Goal: Book appointment/travel/reservation

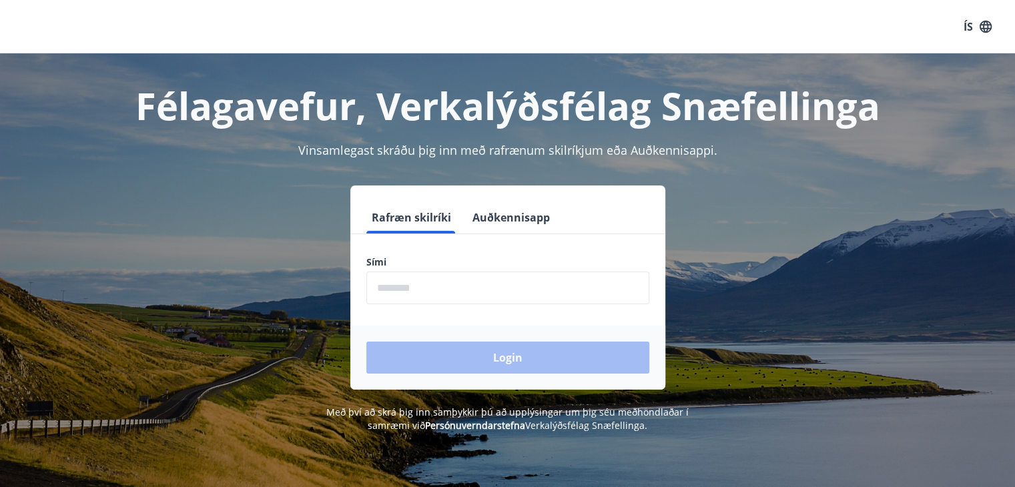
click at [512, 222] on button "Auðkennisapp" at bounding box center [511, 218] width 88 height 32
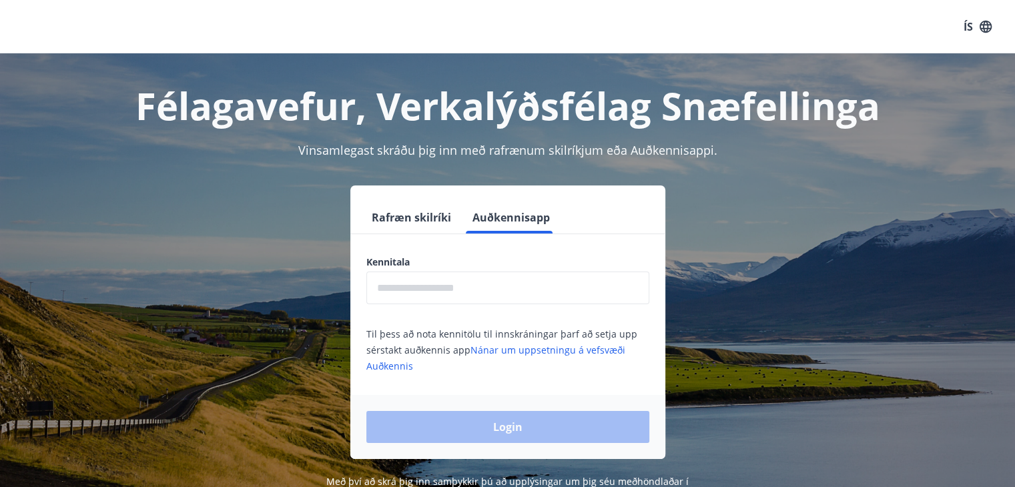
click at [419, 298] on input "text" at bounding box center [507, 288] width 283 height 33
type input "**********"
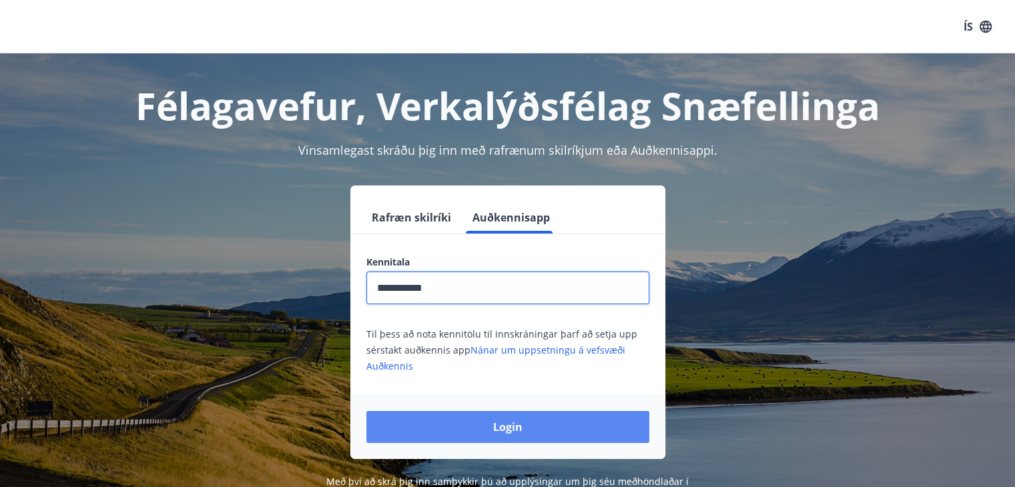
click at [455, 419] on button "Login" at bounding box center [507, 427] width 283 height 32
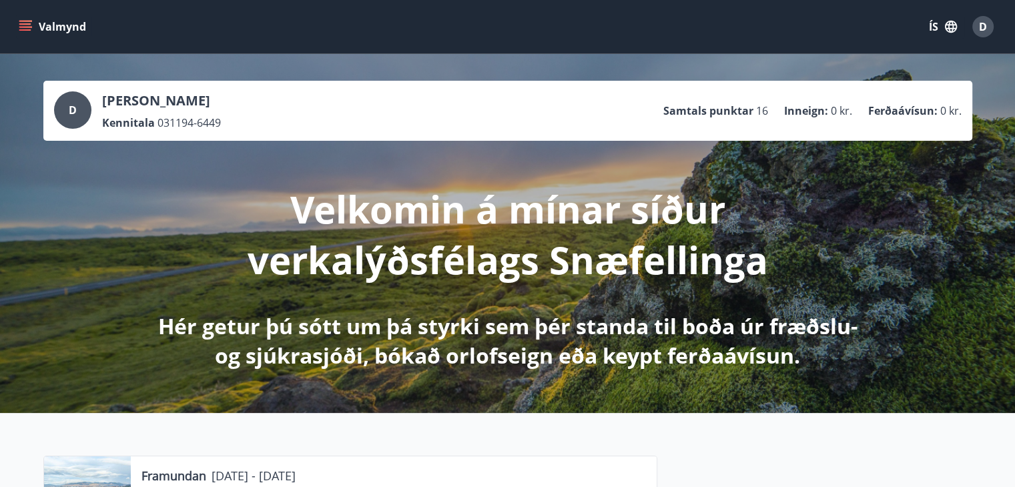
click at [936, 29] on button "ÍS" at bounding box center [943, 27] width 43 height 24
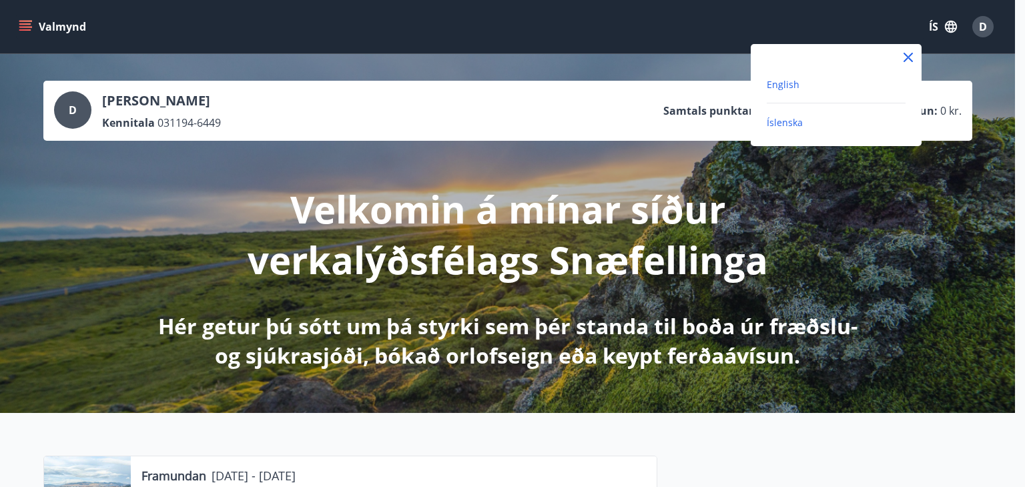
click at [787, 88] on span "English" at bounding box center [783, 84] width 33 height 13
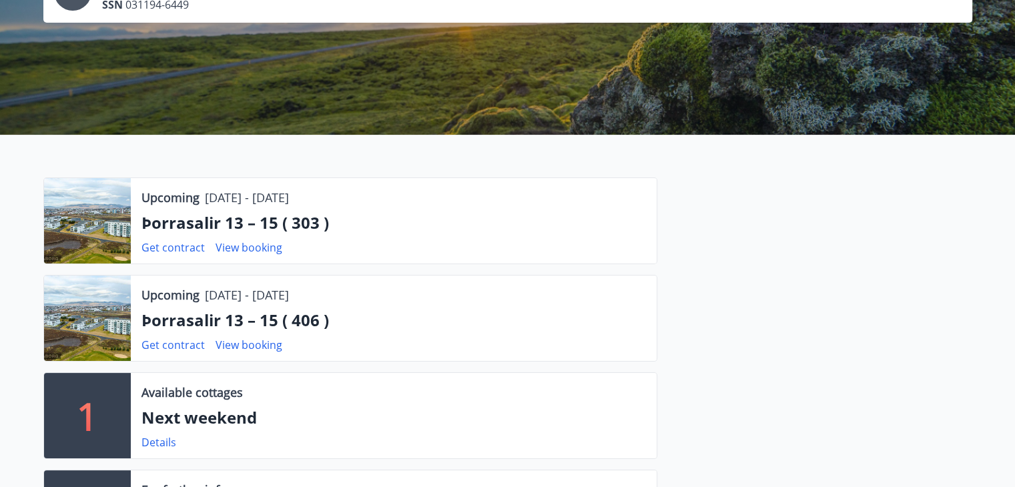
scroll to position [200, 0]
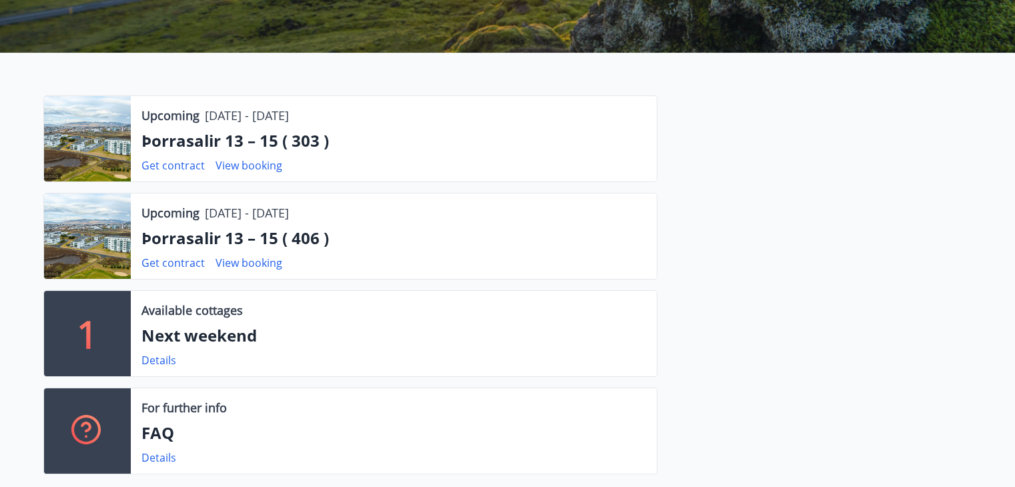
click at [234, 140] on p "Þorrasalir 13 – 15 ( 303 )" at bounding box center [394, 141] width 505 height 23
click at [154, 360] on link "Details" at bounding box center [159, 360] width 35 height 15
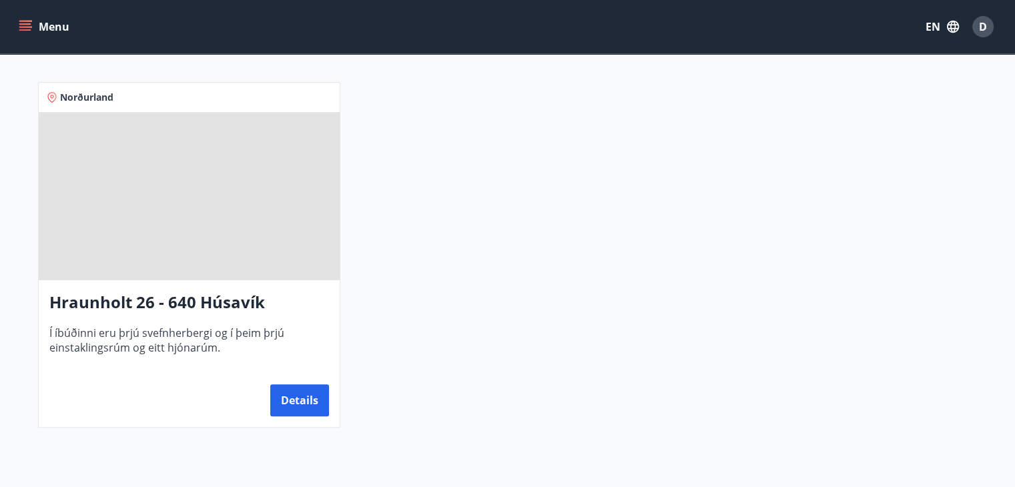
scroll to position [105, 0]
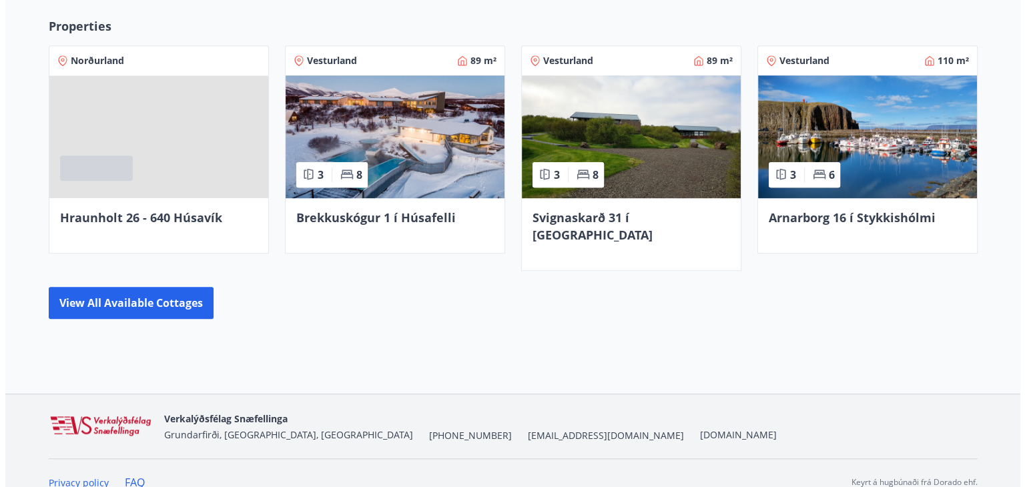
scroll to position [636, 0]
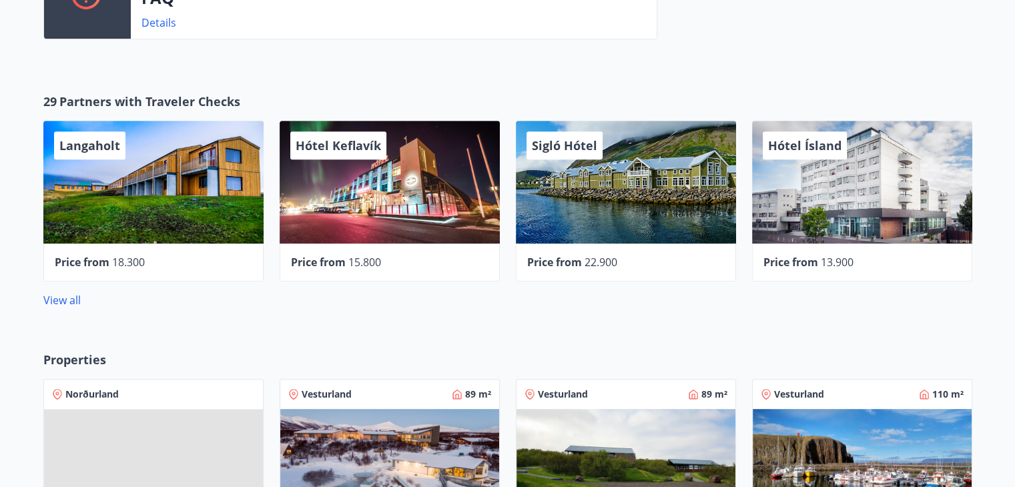
click at [549, 262] on span "Price from" at bounding box center [554, 262] width 55 height 15
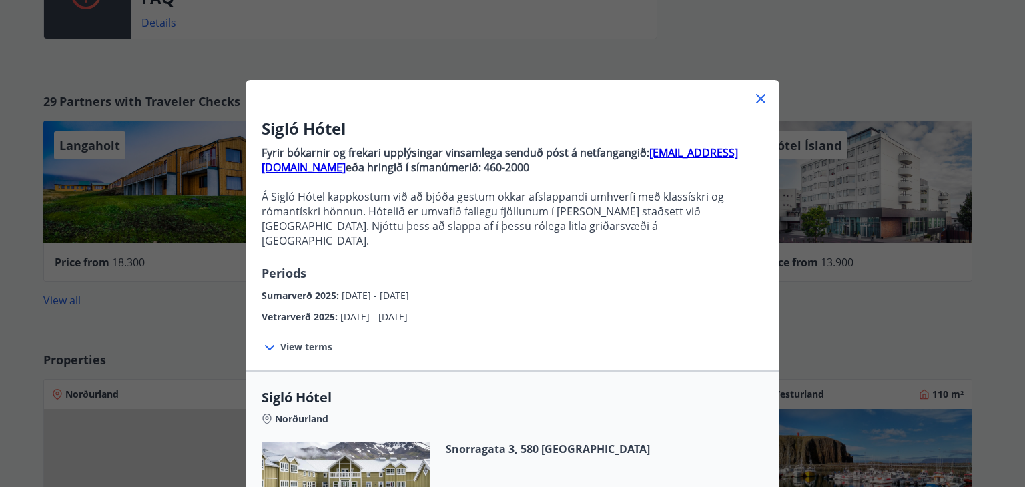
click at [754, 99] on icon at bounding box center [761, 99] width 16 height 16
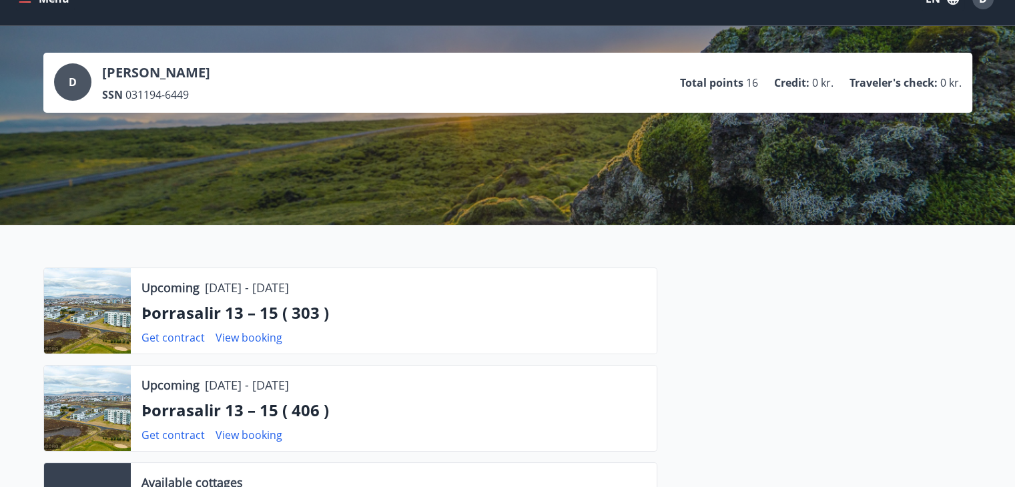
scroll to position [0, 0]
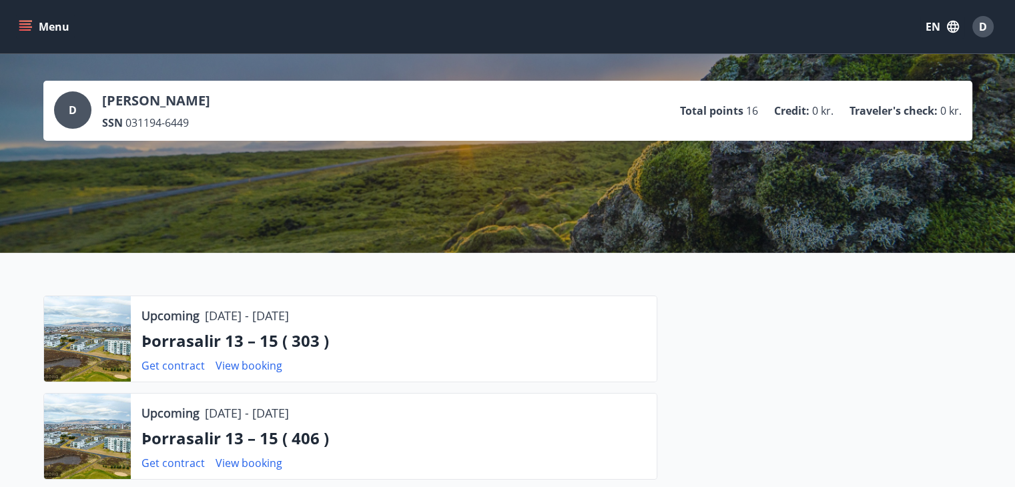
click at [932, 35] on button "EN" at bounding box center [943, 27] width 44 height 24
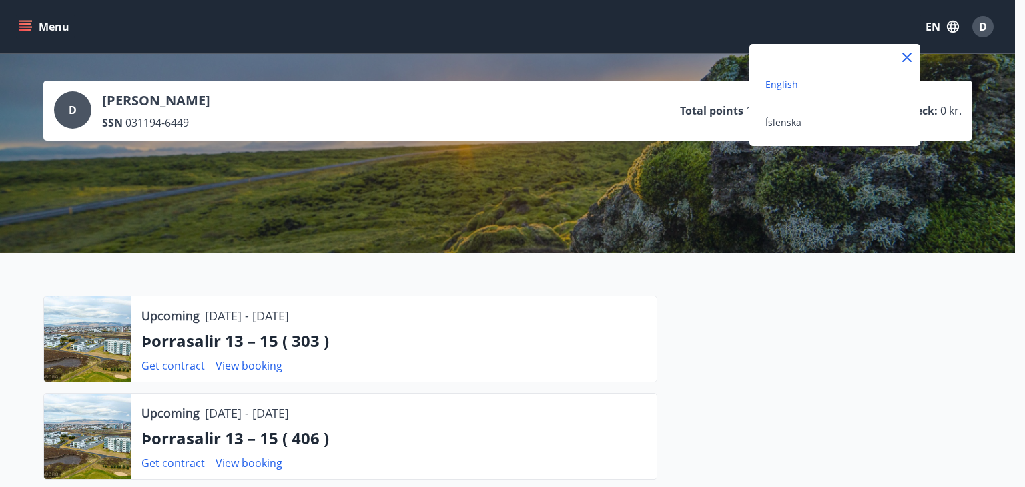
click at [817, 246] on div at bounding box center [512, 243] width 1025 height 487
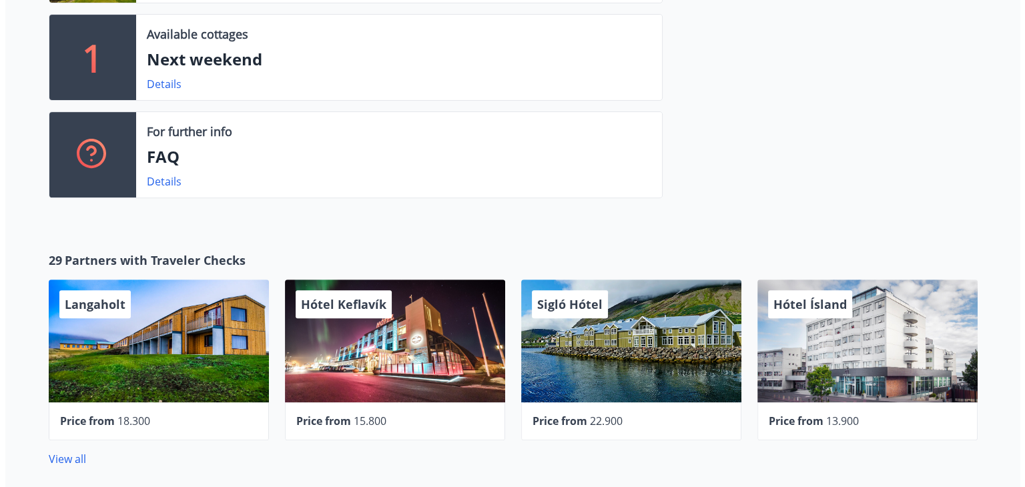
scroll to position [534, 0]
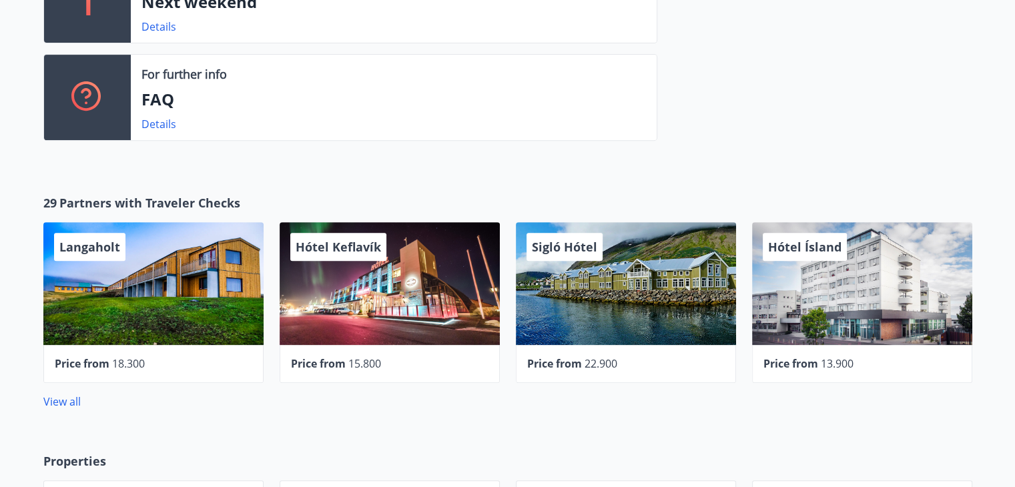
drag, startPoint x: 328, startPoint y: 253, endPoint x: 302, endPoint y: 253, distance: 26.7
click at [302, 253] on span "Hótel Keflavík" at bounding box center [338, 247] width 85 height 16
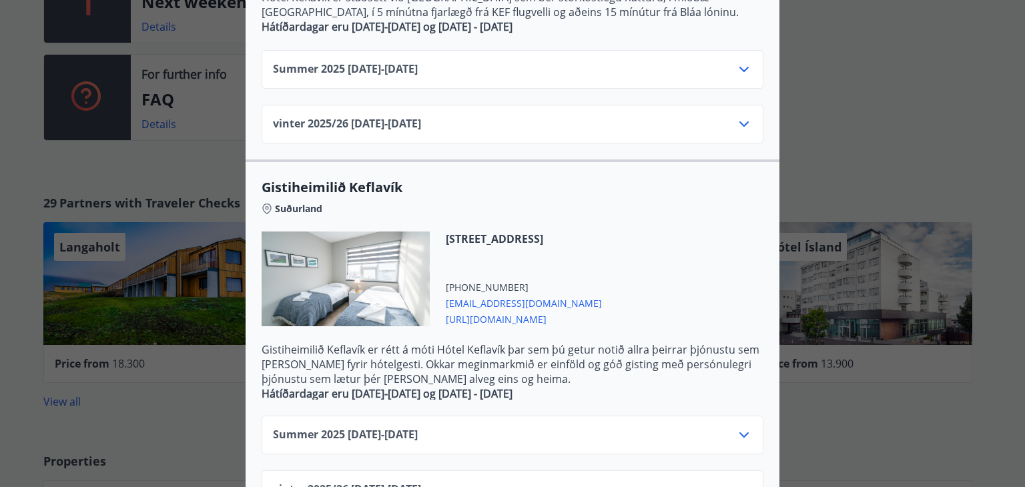
scroll to position [522, 0]
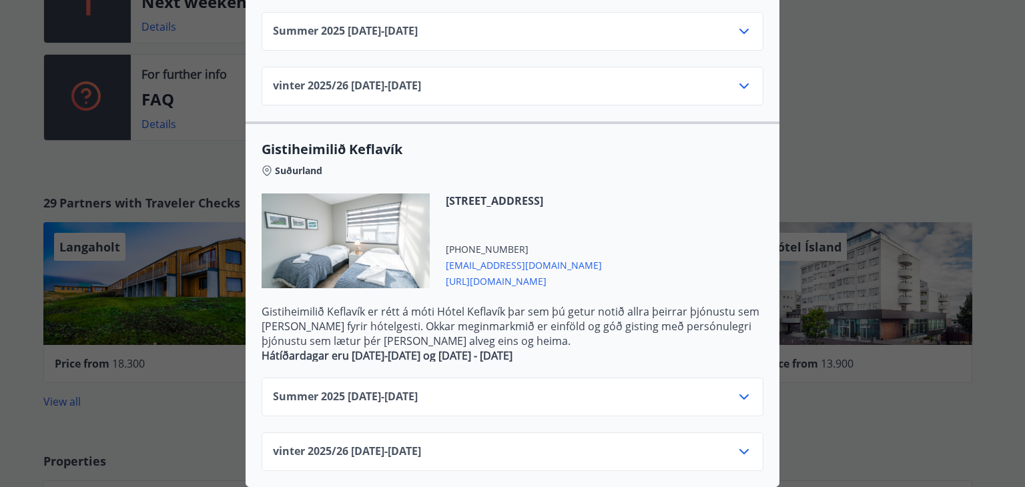
click at [873, 158] on div "Hótel Keflavík Fjögurra stjörnu fjölskylduhótel. Staðsett í miðbæ [GEOGRAPHIC_D…" at bounding box center [512, 243] width 1025 height 487
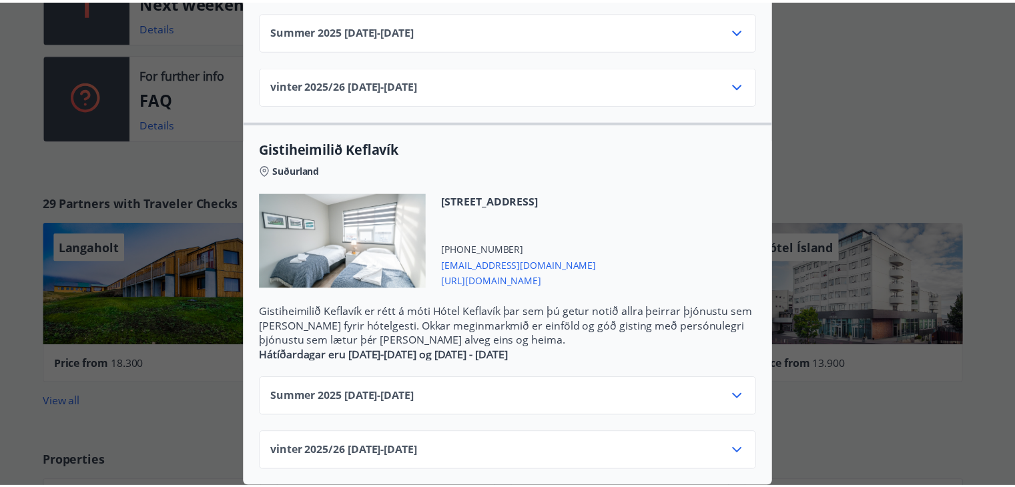
scroll to position [0, 0]
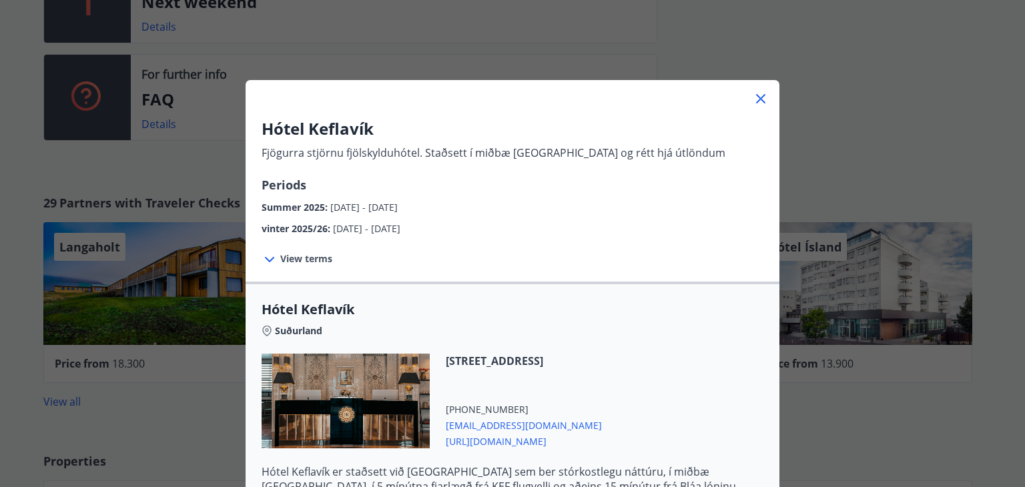
click at [753, 98] on icon at bounding box center [761, 99] width 16 height 16
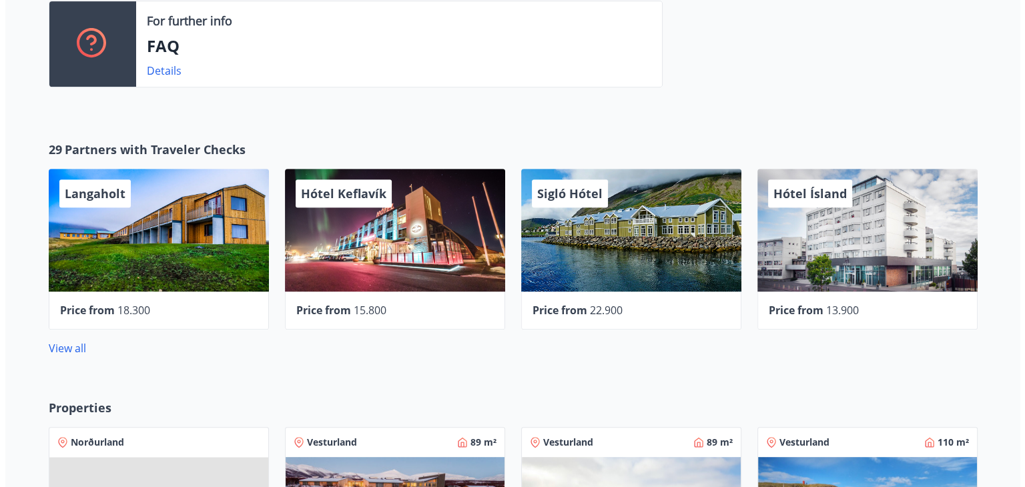
scroll to position [668, 0]
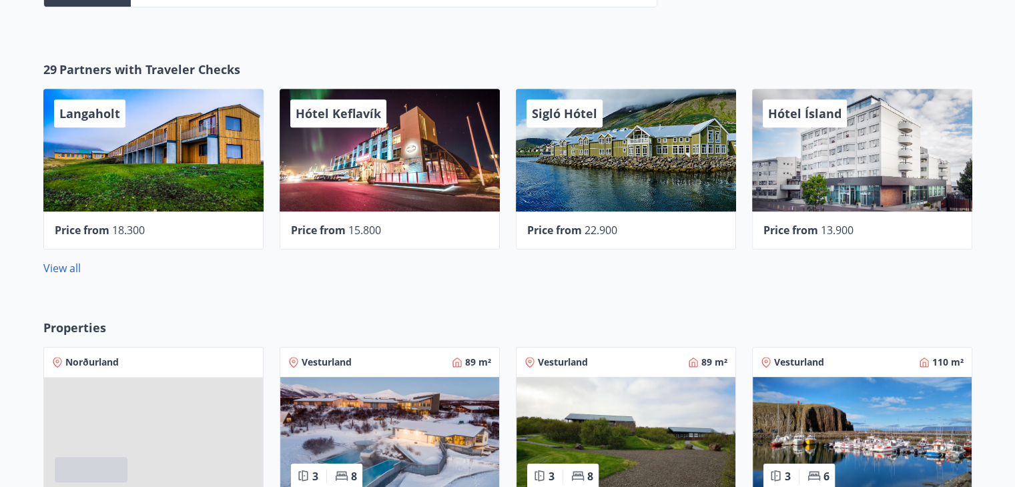
click at [820, 115] on span "Hótel Ísland" at bounding box center [804, 113] width 73 height 16
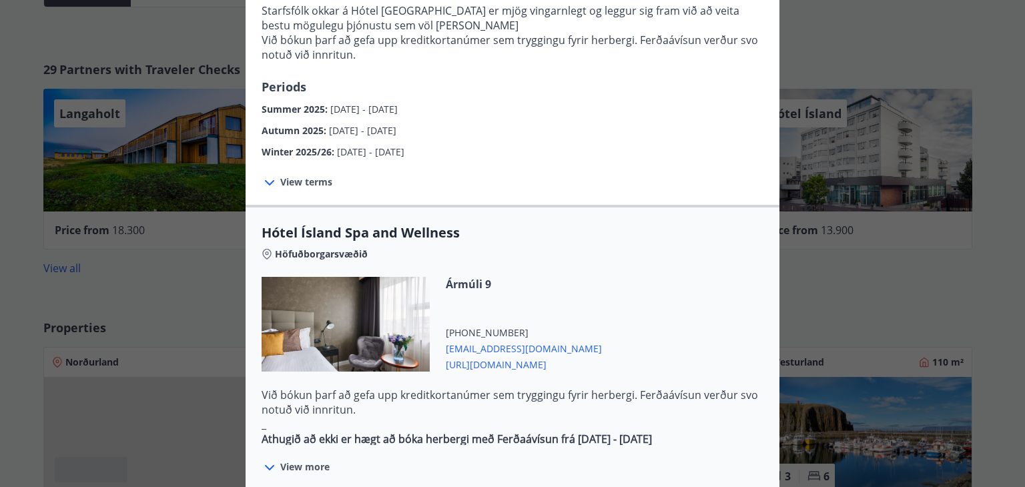
scroll to position [336, 0]
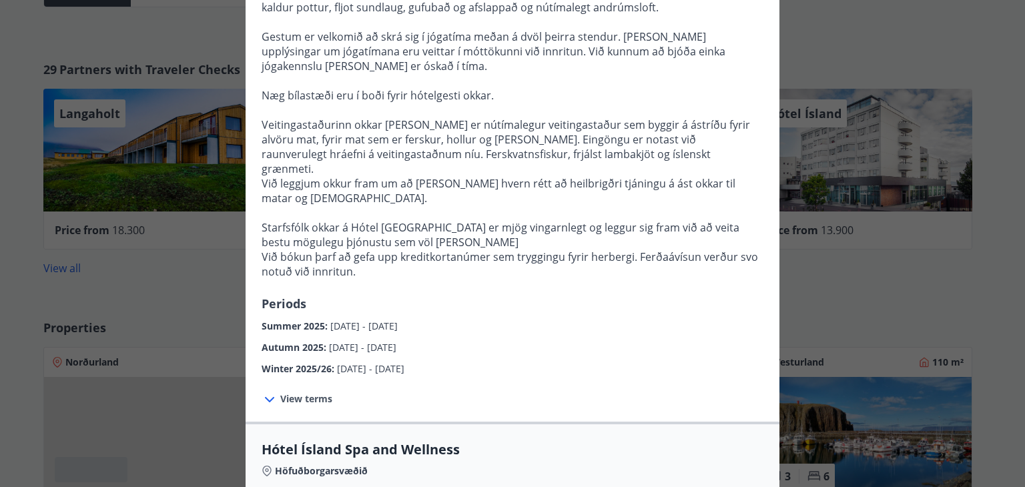
click at [862, 300] on div "Hótel Ísland Sendu skilaboð til að panta herbergi [EMAIL_ADDRESS][DOMAIN_NAME] …" at bounding box center [512, 243] width 1025 height 487
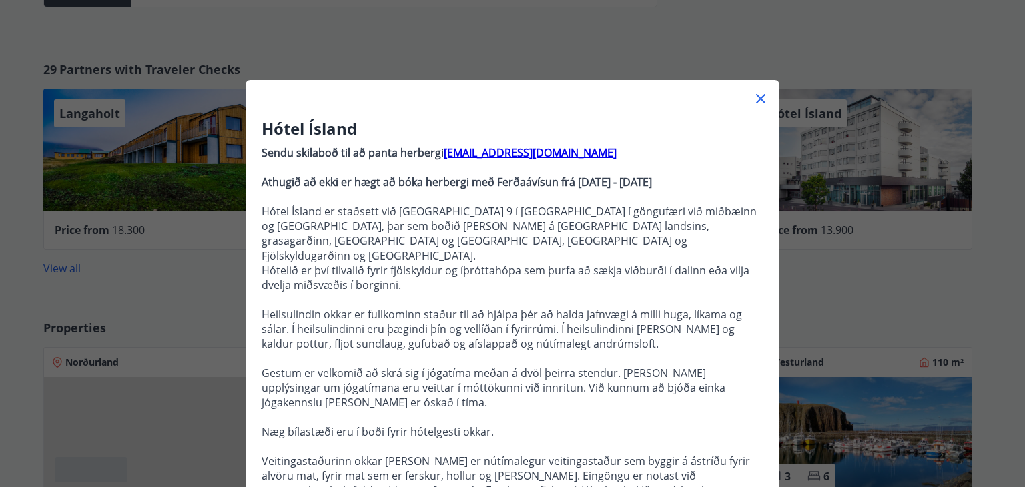
click at [753, 99] on icon at bounding box center [761, 99] width 16 height 16
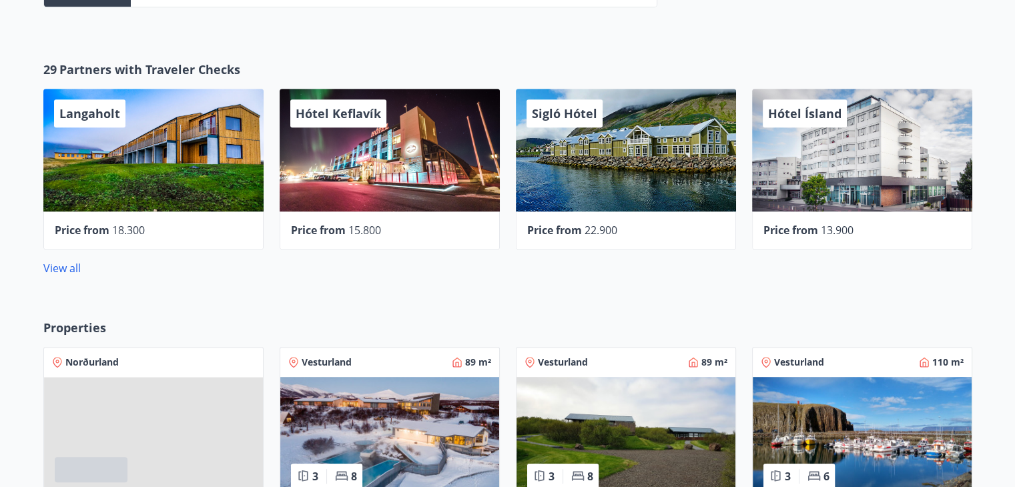
click at [569, 116] on span "Sigló Hótel" at bounding box center [564, 113] width 65 height 16
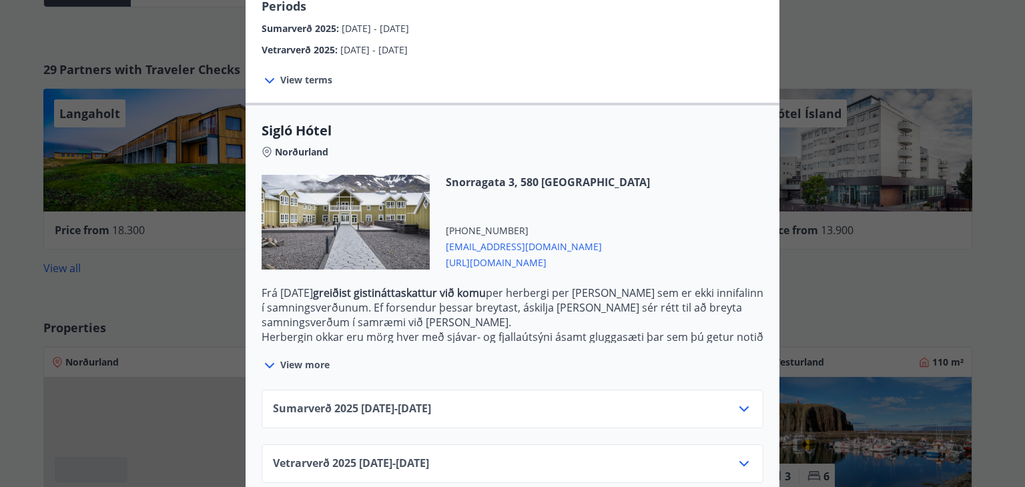
scroll to position [274, 0]
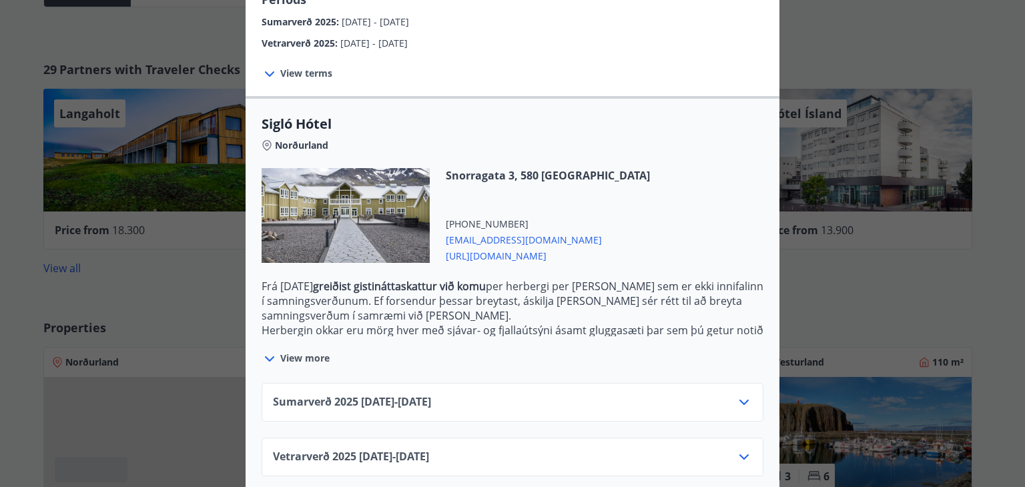
click at [288, 225] on div at bounding box center [346, 215] width 168 height 95
click at [270, 351] on icon at bounding box center [270, 359] width 16 height 16
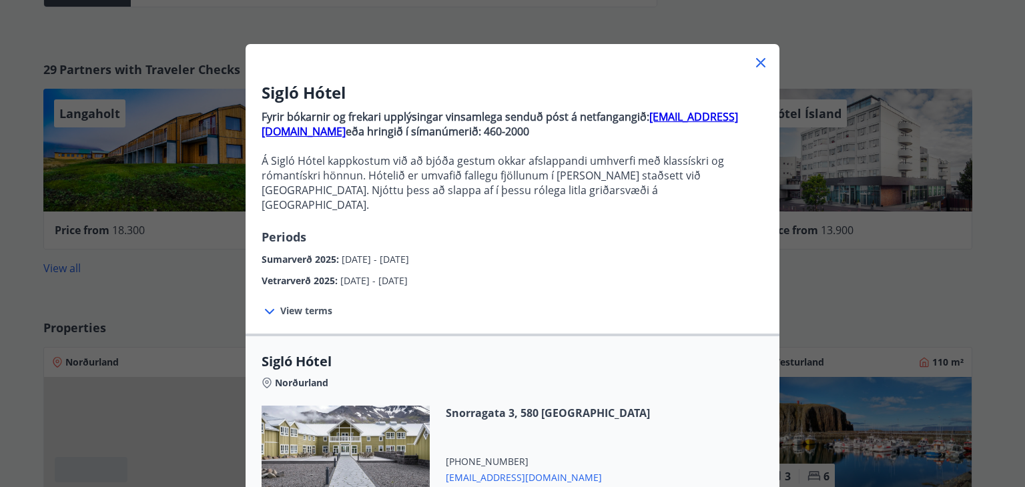
scroll to position [370, 0]
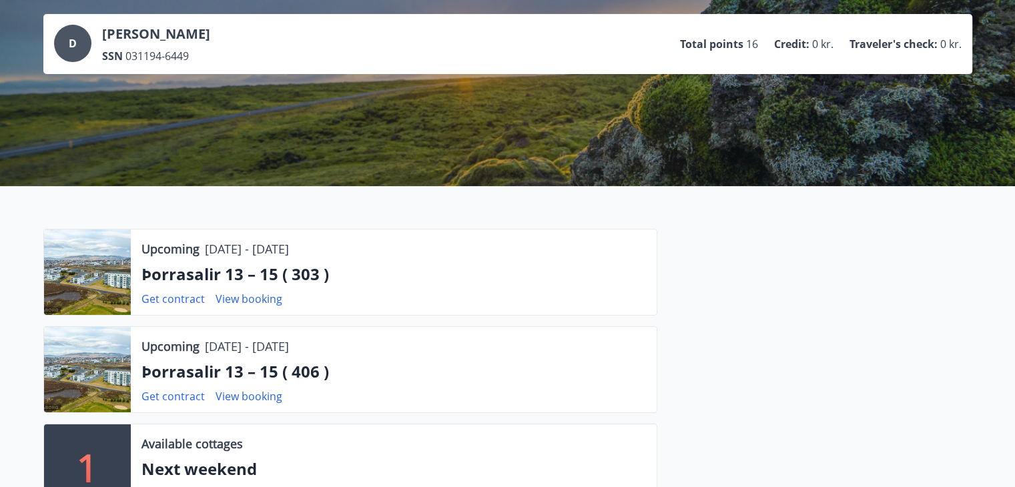
scroll to position [0, 0]
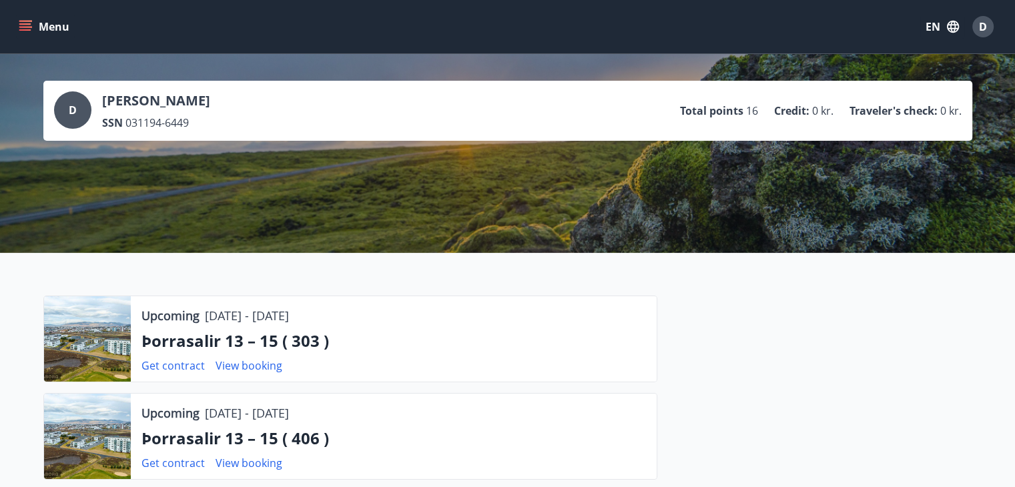
click at [29, 31] on icon "menu" at bounding box center [25, 26] width 13 height 13
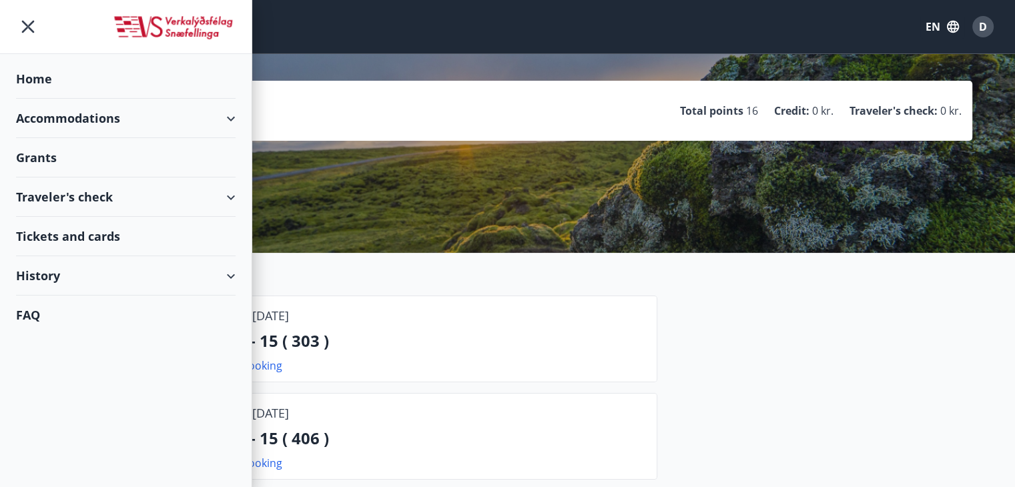
click at [77, 121] on div "Accommodations" at bounding box center [126, 118] width 220 height 39
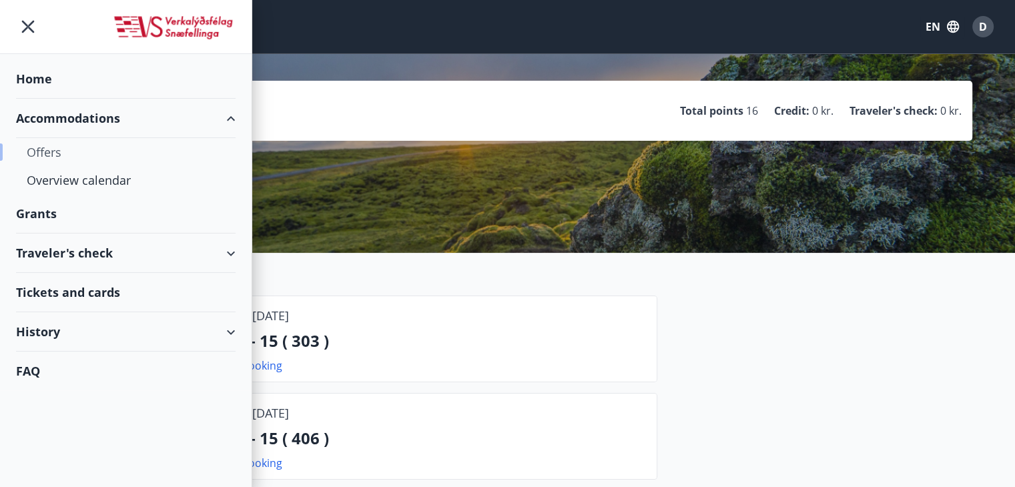
click at [113, 153] on div "Offers" at bounding box center [126, 152] width 198 height 28
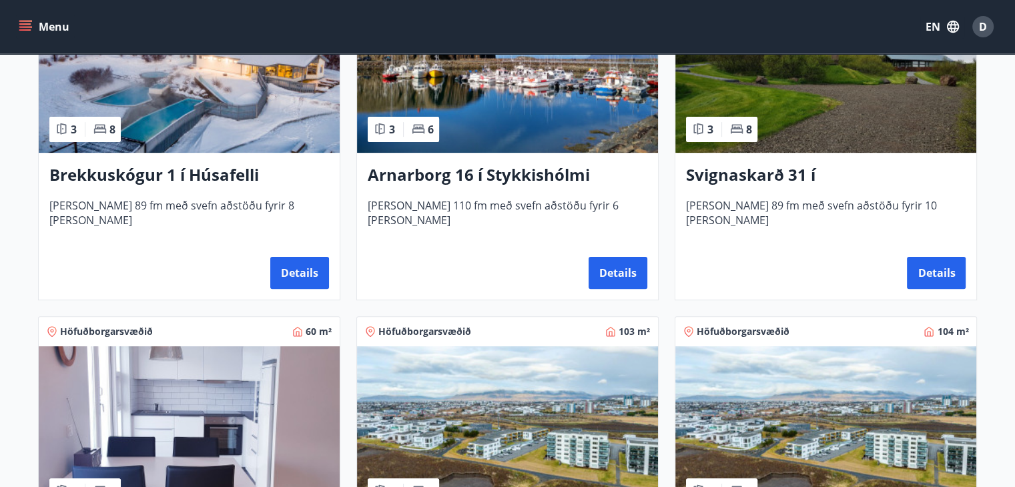
scroll to position [200, 0]
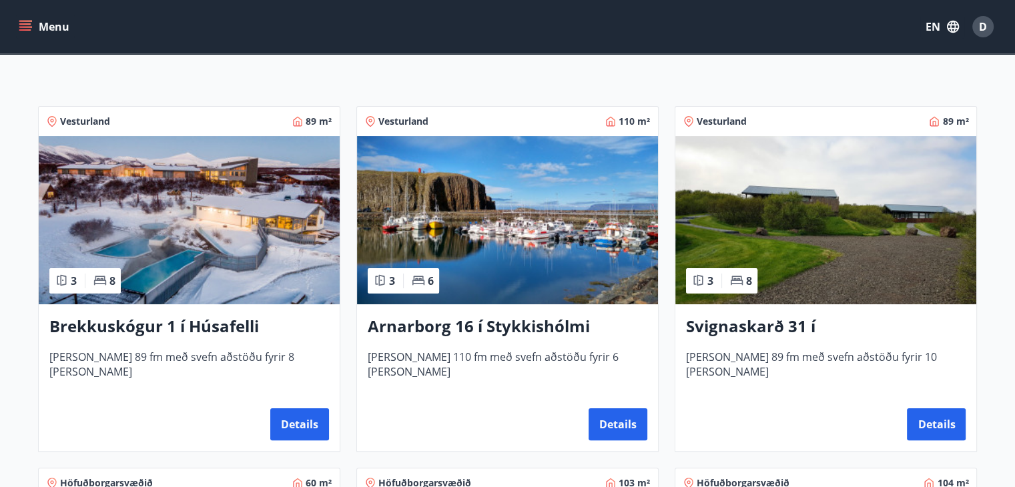
click at [280, 233] on img at bounding box center [189, 220] width 301 height 168
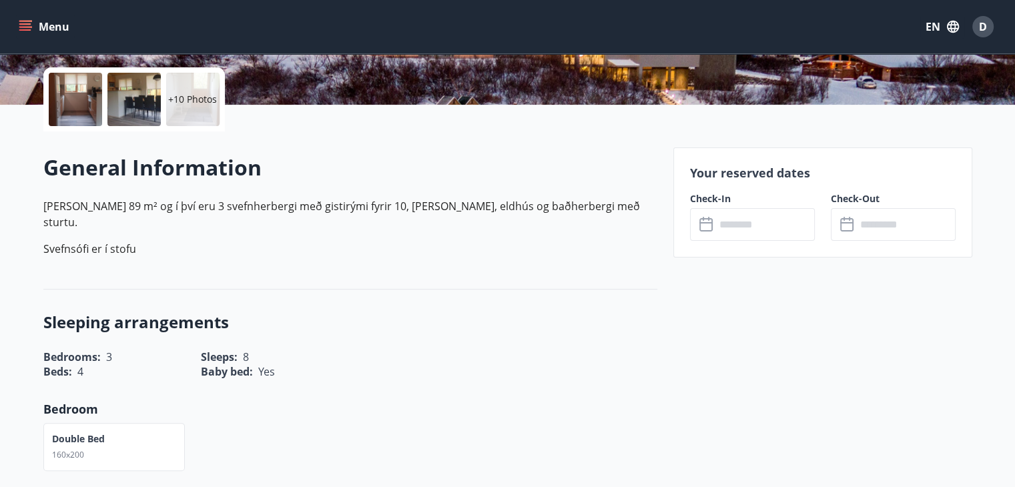
scroll to position [401, 0]
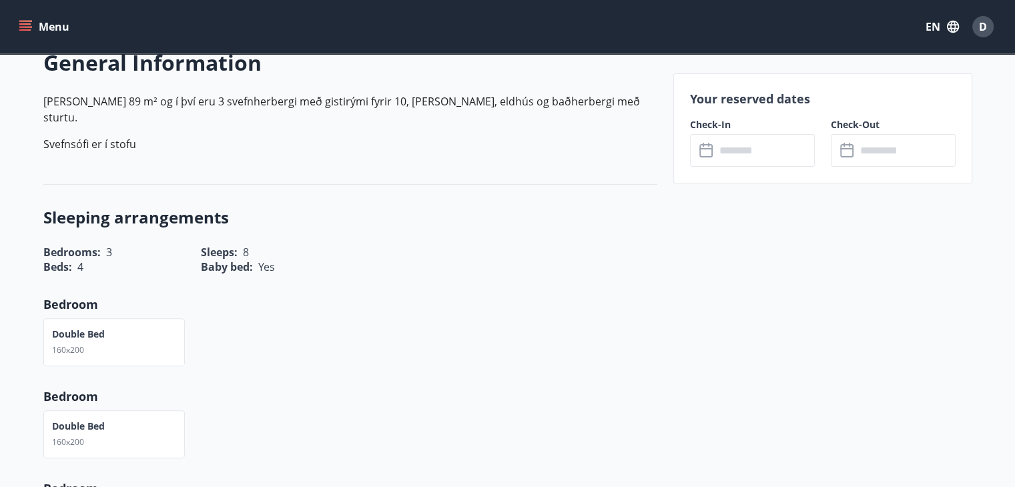
click at [722, 156] on input "text" at bounding box center [765, 150] width 99 height 33
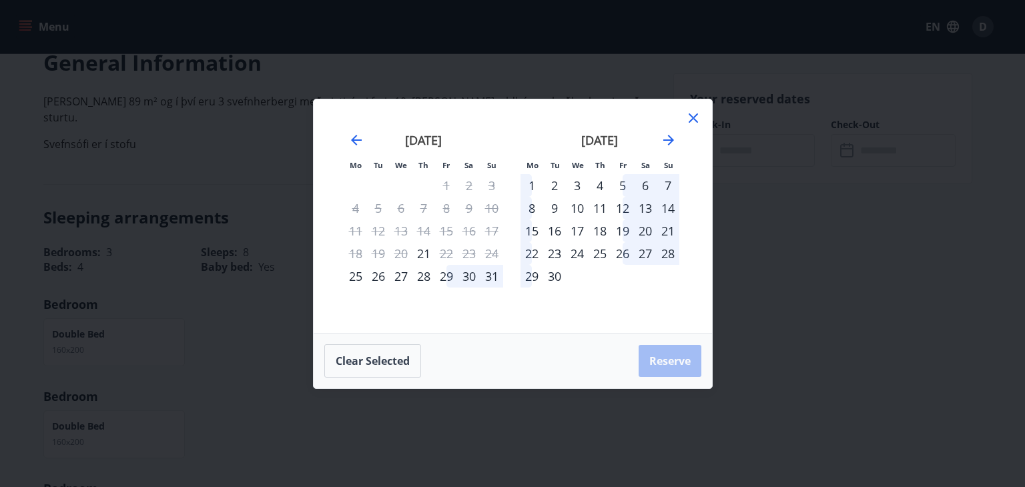
click at [887, 302] on div "Mo Tu We Th Fr Sa Su Mo Tu We Th Fr Sa Su [DATE] 1 2 3 4 5 6 7 8 9 10 11 12 13 …" at bounding box center [512, 243] width 1025 height 487
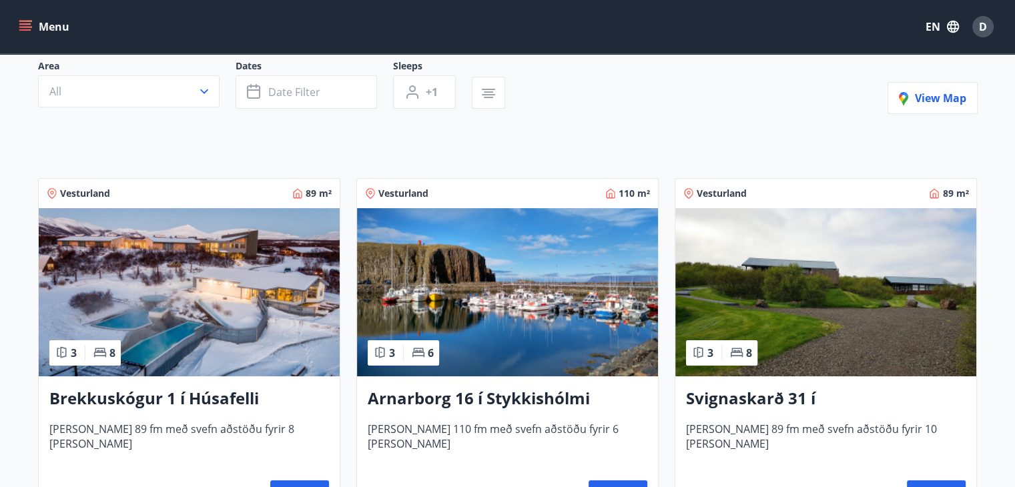
scroll to position [200, 0]
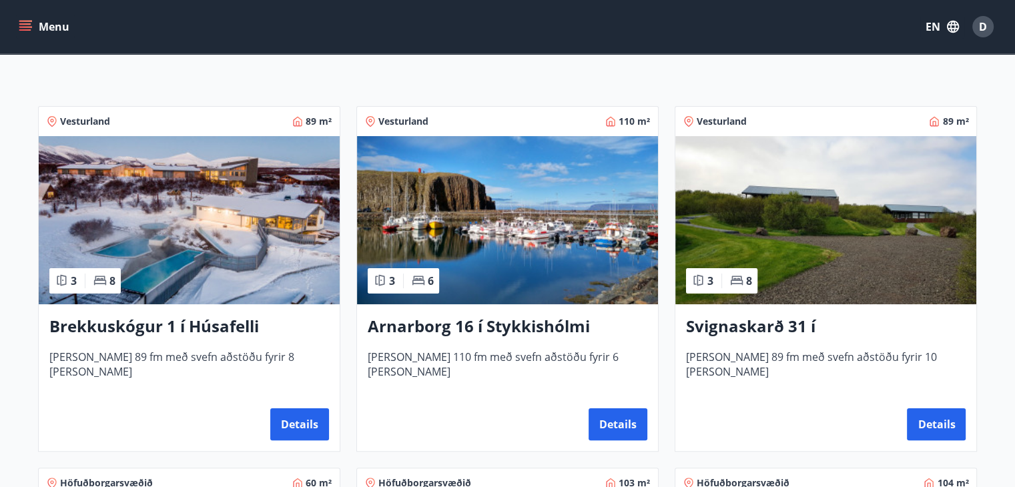
click at [536, 284] on img at bounding box center [507, 220] width 301 height 168
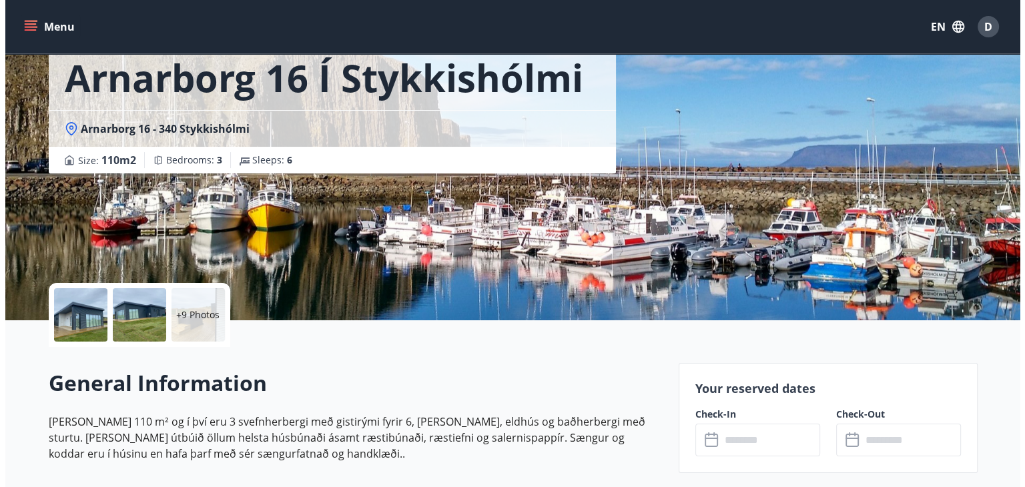
scroll to position [134, 0]
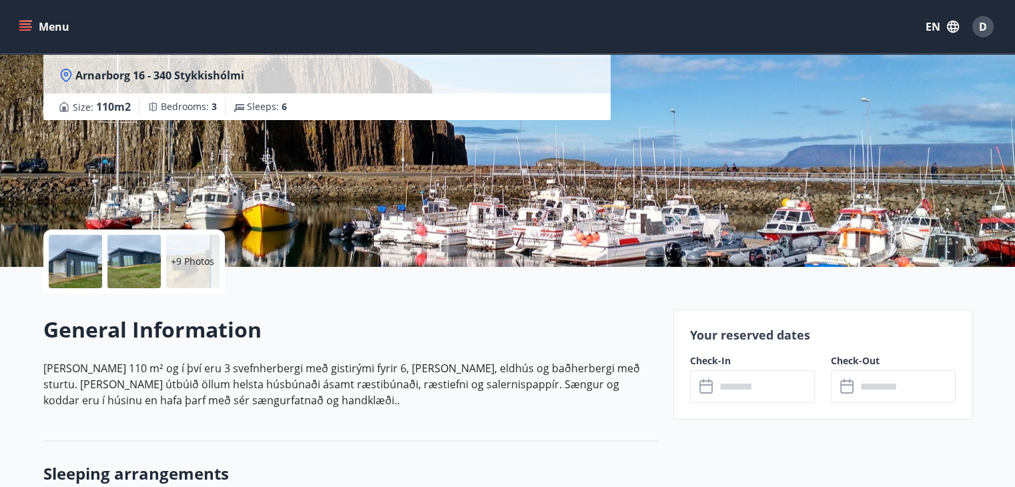
click at [83, 274] on div at bounding box center [75, 261] width 53 height 53
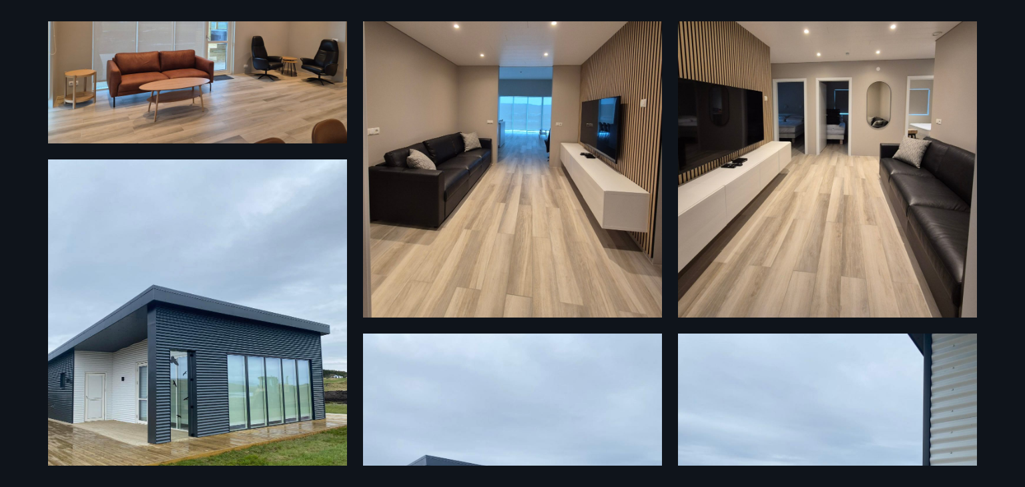
scroll to position [267, 0]
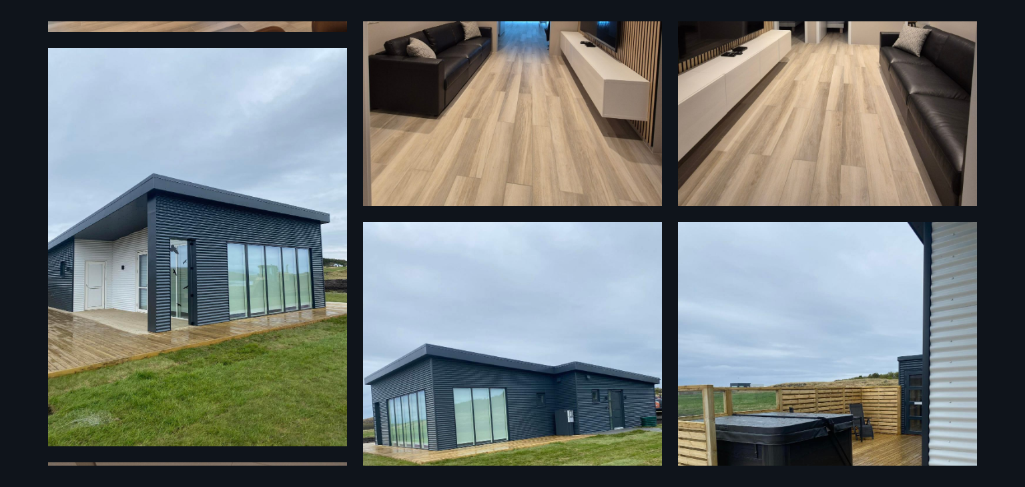
click at [219, 272] on img at bounding box center [197, 247] width 299 height 399
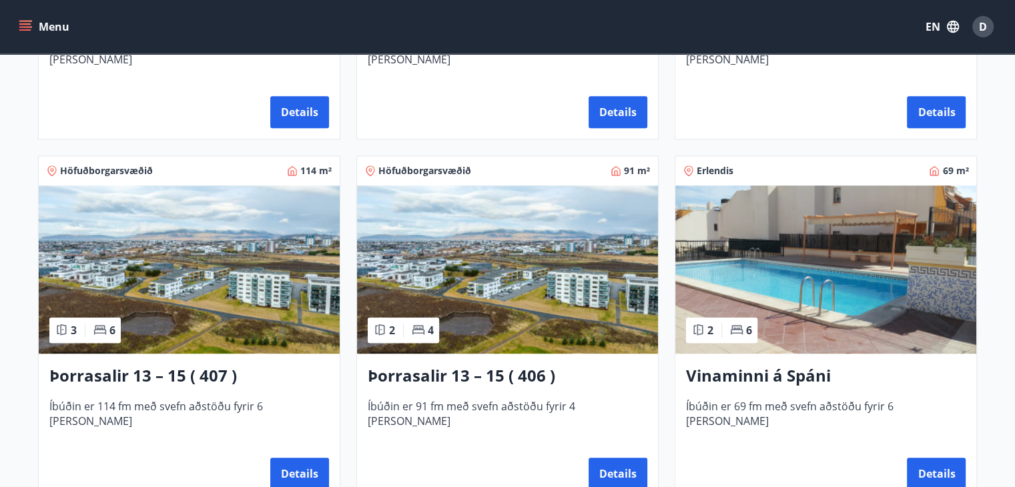
scroll to position [868, 0]
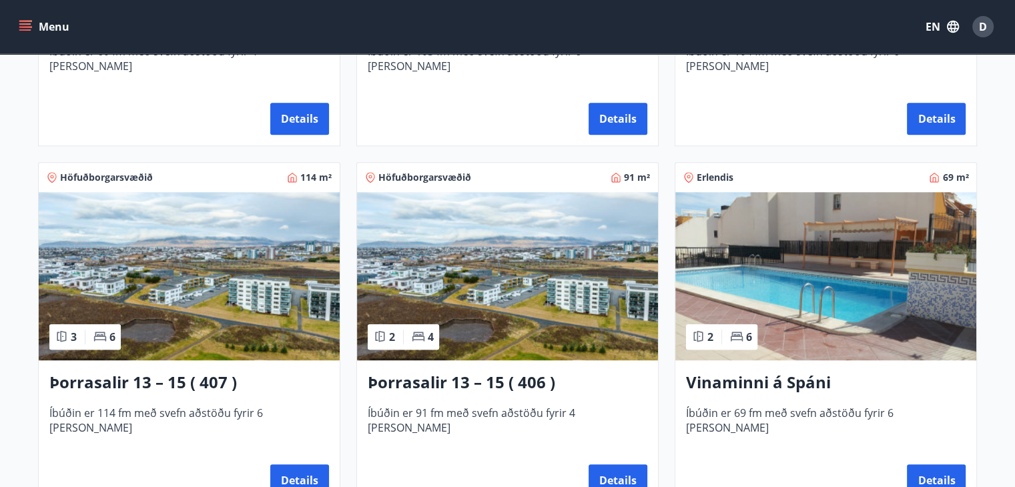
click at [854, 268] on img at bounding box center [826, 276] width 301 height 168
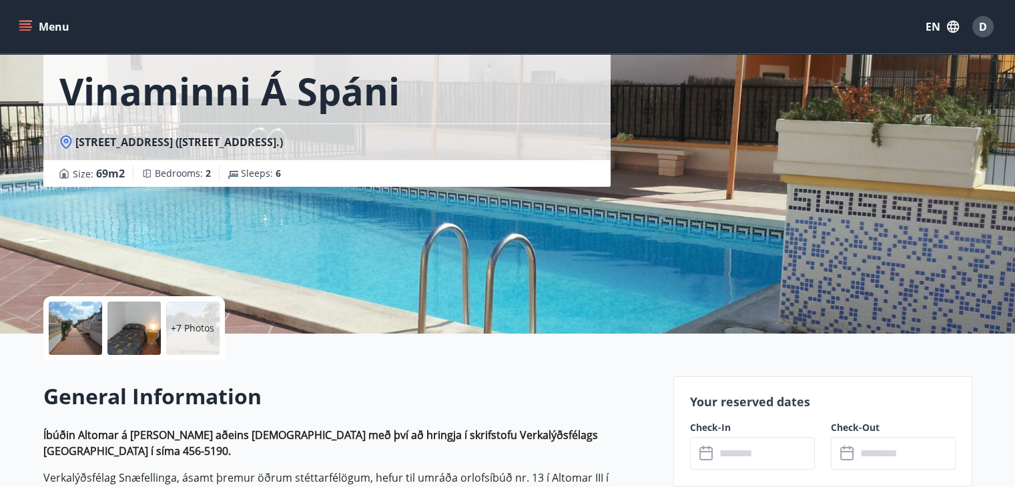
scroll to position [267, 0]
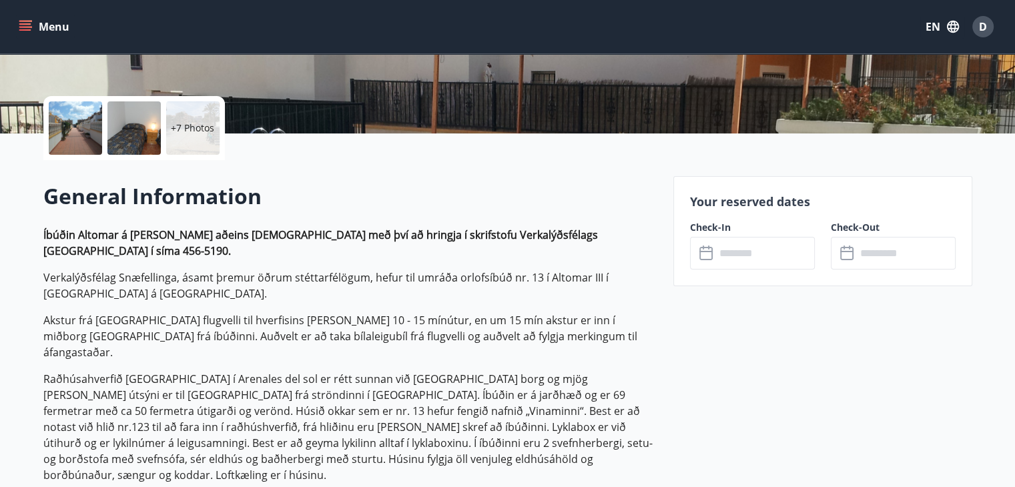
click at [782, 254] on input "text" at bounding box center [765, 253] width 99 height 33
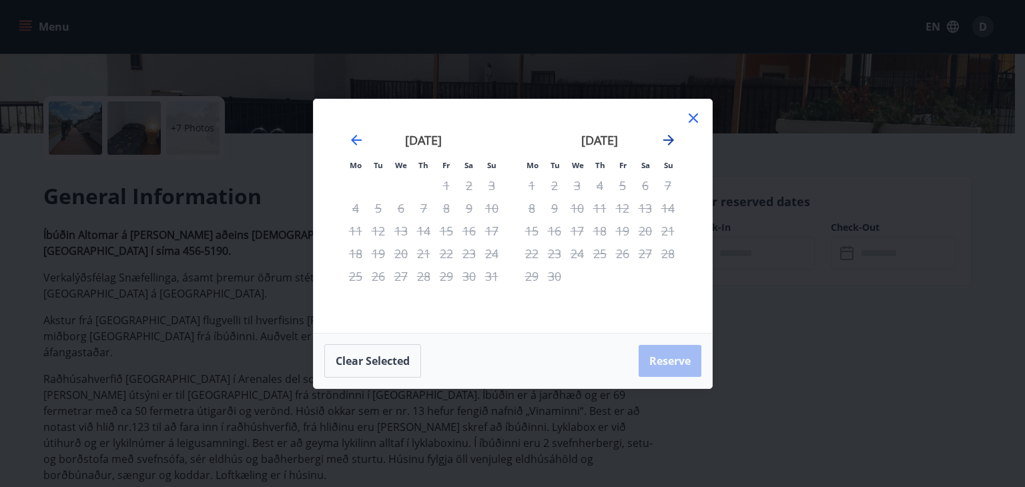
click at [668, 143] on icon "Move forward to switch to the next month." at bounding box center [669, 140] width 16 height 16
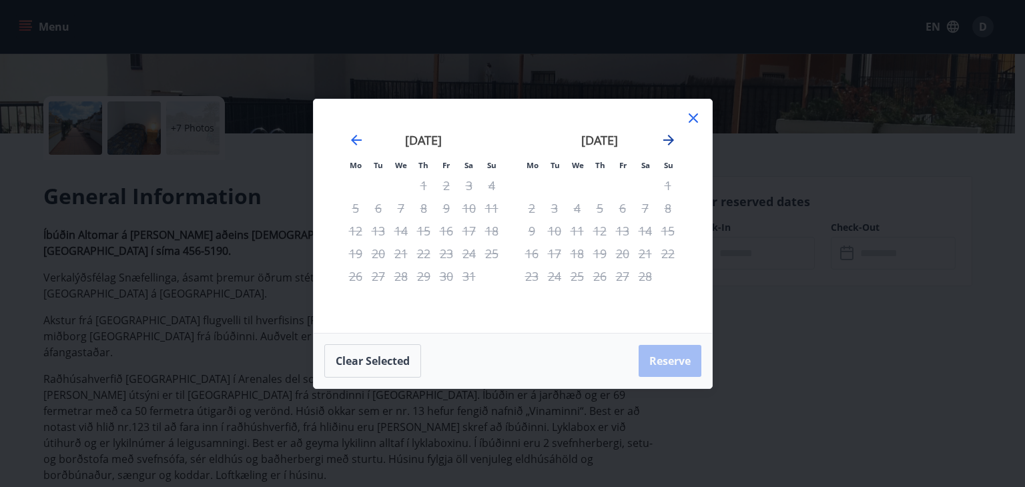
click at [668, 143] on icon "Move forward to switch to the next month." at bounding box center [669, 140] width 16 height 16
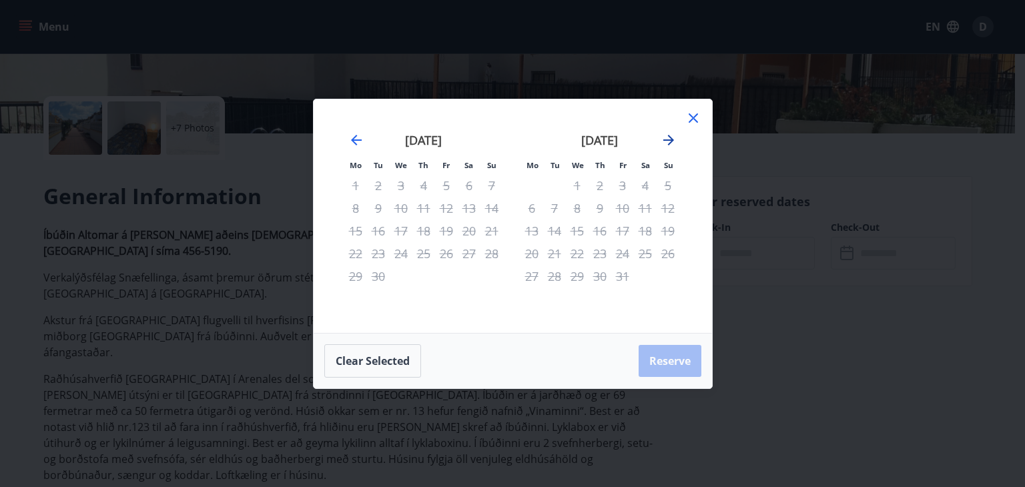
click at [668, 143] on icon "Move forward to switch to the next month." at bounding box center [669, 140] width 16 height 16
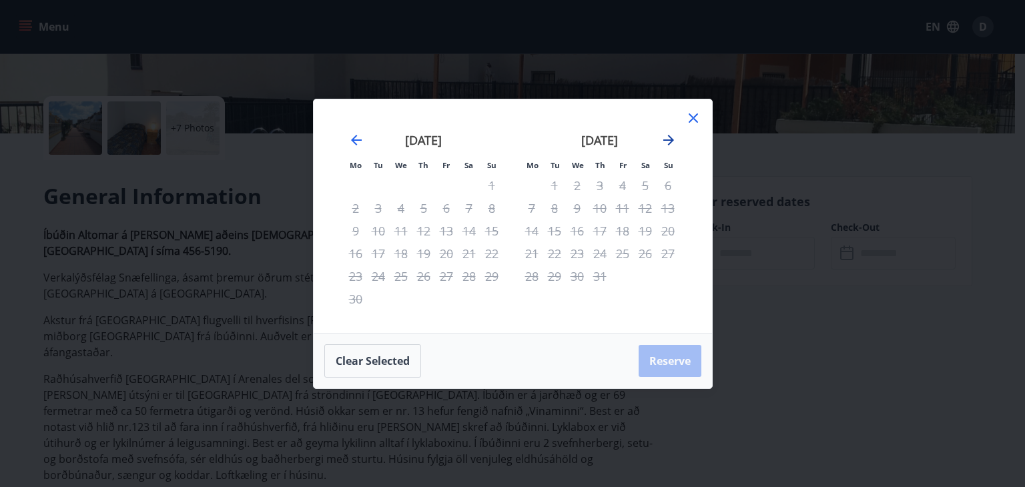
click at [668, 143] on icon "Move forward to switch to the next month." at bounding box center [669, 140] width 16 height 16
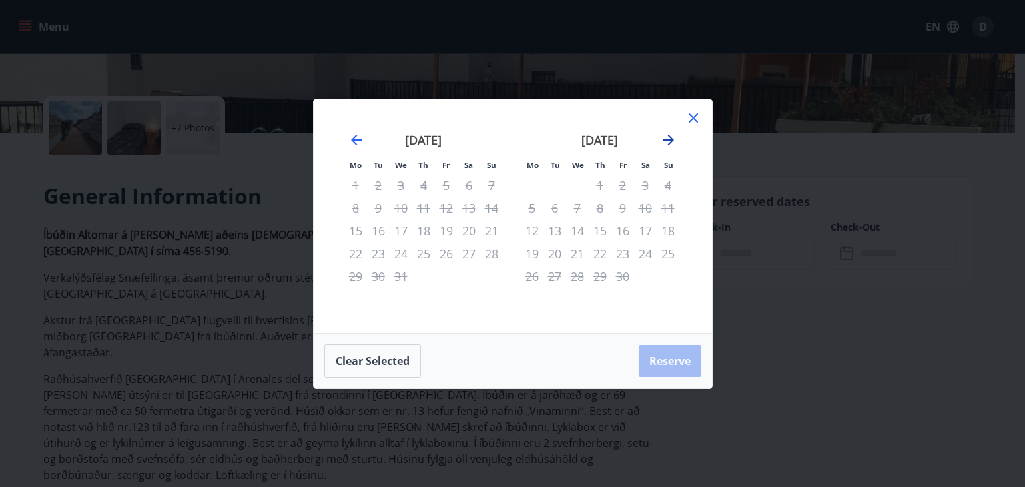
click at [668, 143] on icon "Move forward to switch to the next month." at bounding box center [669, 140] width 16 height 16
click at [674, 138] on icon "Move forward to switch to the next month." at bounding box center [669, 140] width 16 height 16
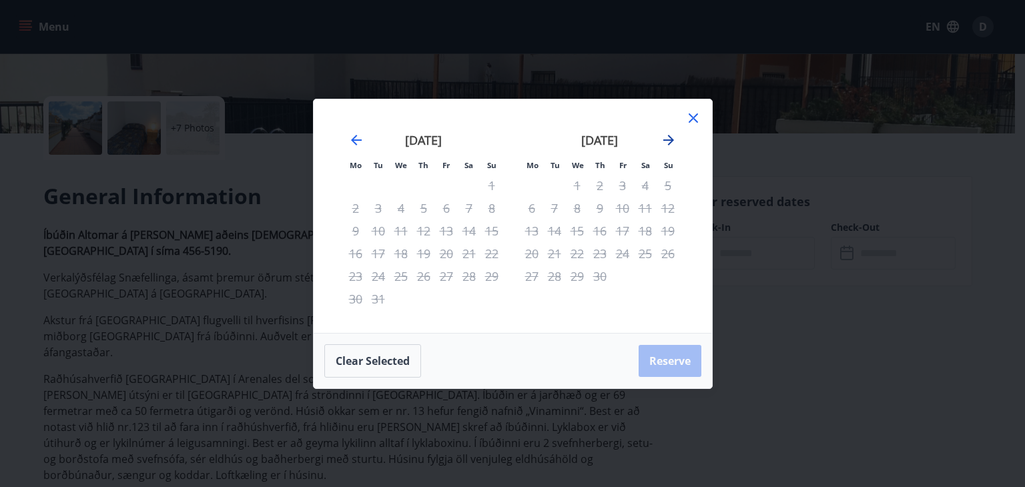
click at [674, 138] on icon "Move forward to switch to the next month." at bounding box center [669, 140] width 16 height 16
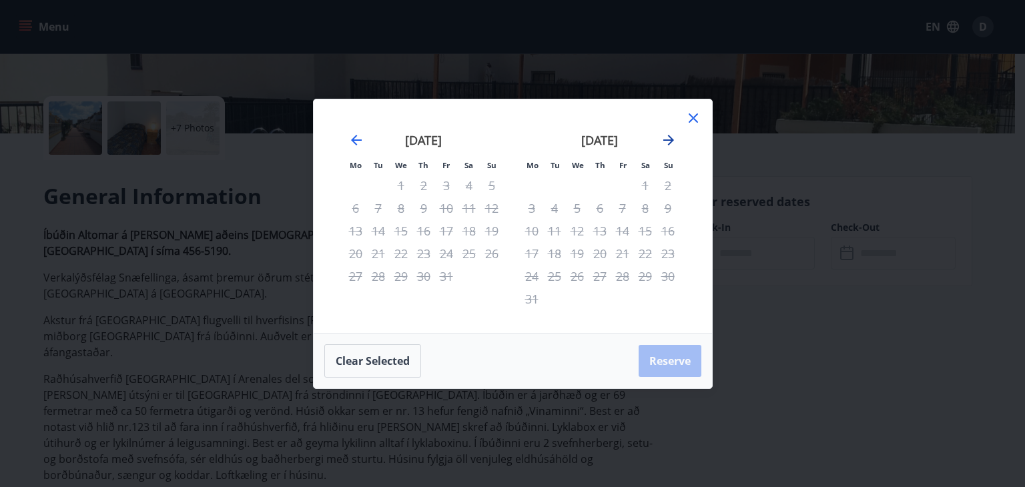
click at [674, 138] on icon "Move forward to switch to the next month." at bounding box center [669, 140] width 16 height 16
click at [694, 119] on icon at bounding box center [693, 117] width 9 height 9
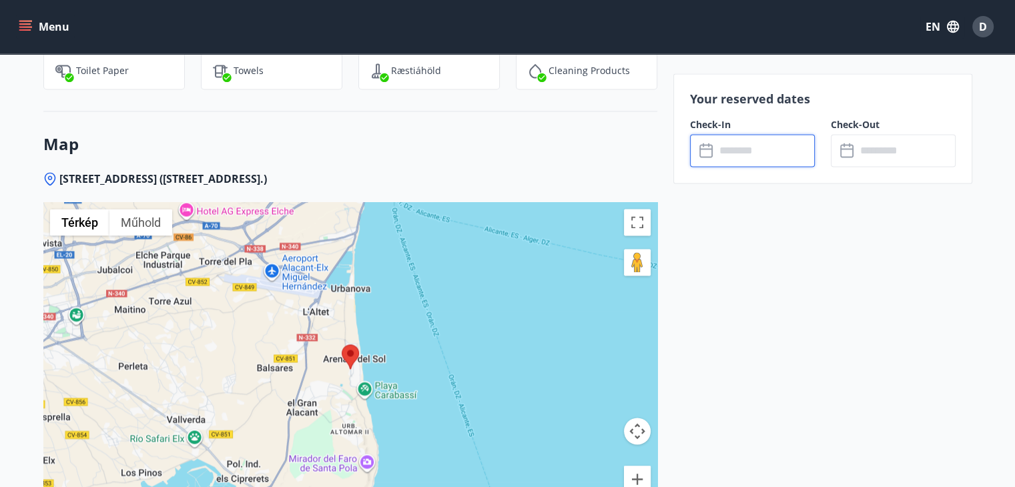
scroll to position [2136, 0]
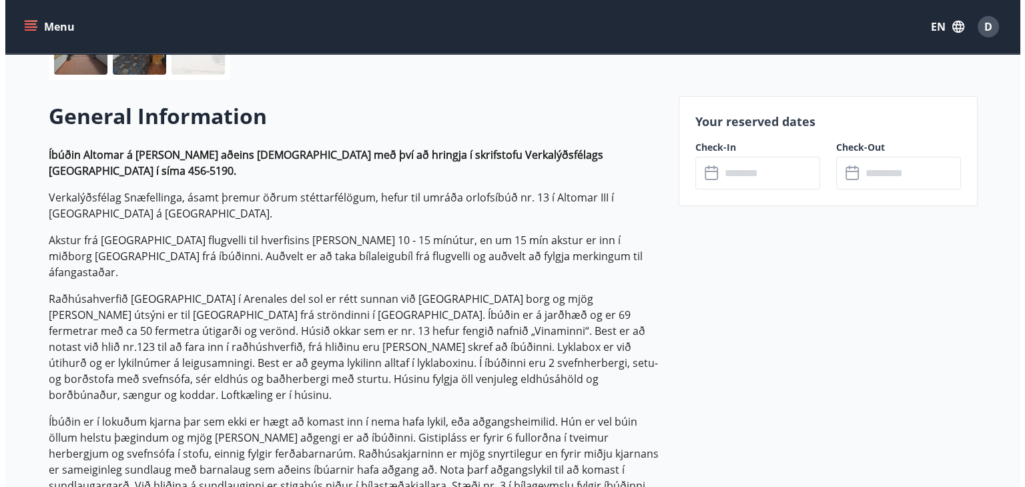
scroll to position [13, 0]
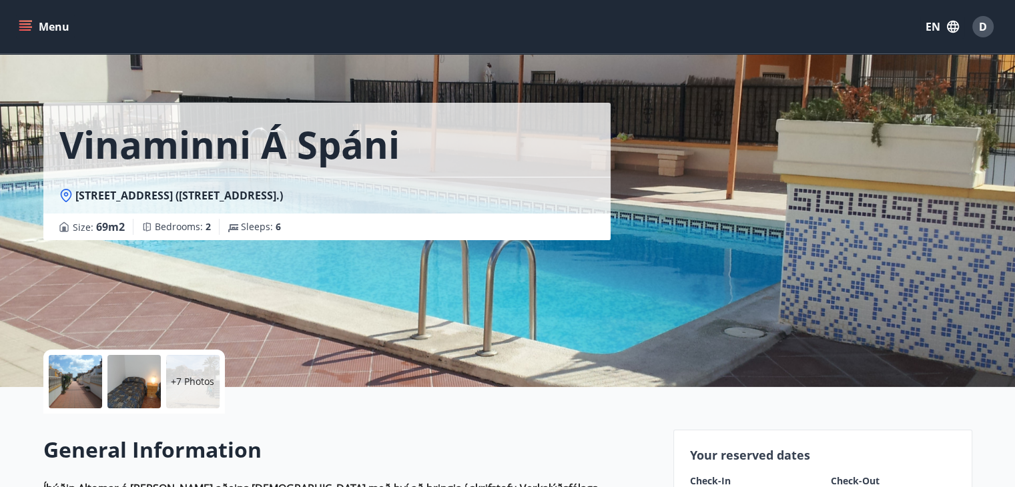
click at [68, 397] on div at bounding box center [75, 381] width 53 height 53
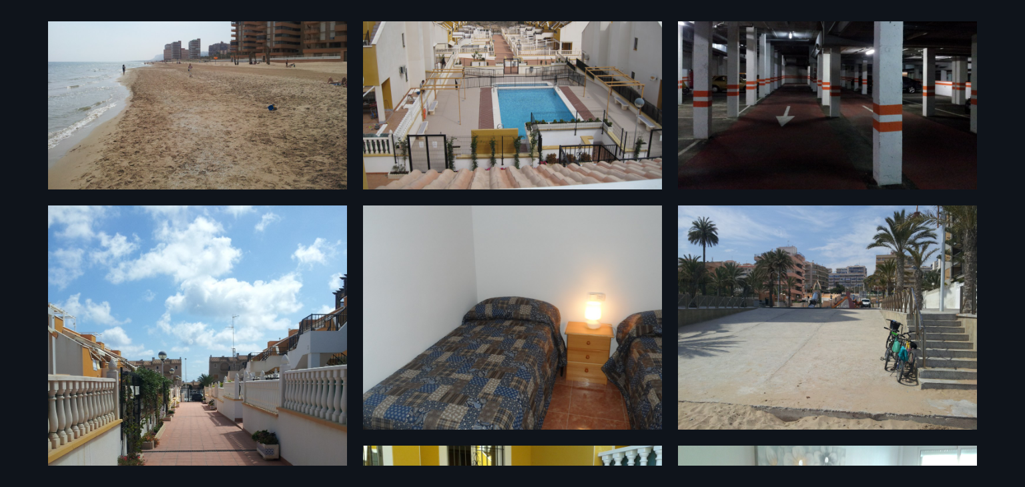
scroll to position [0, 0]
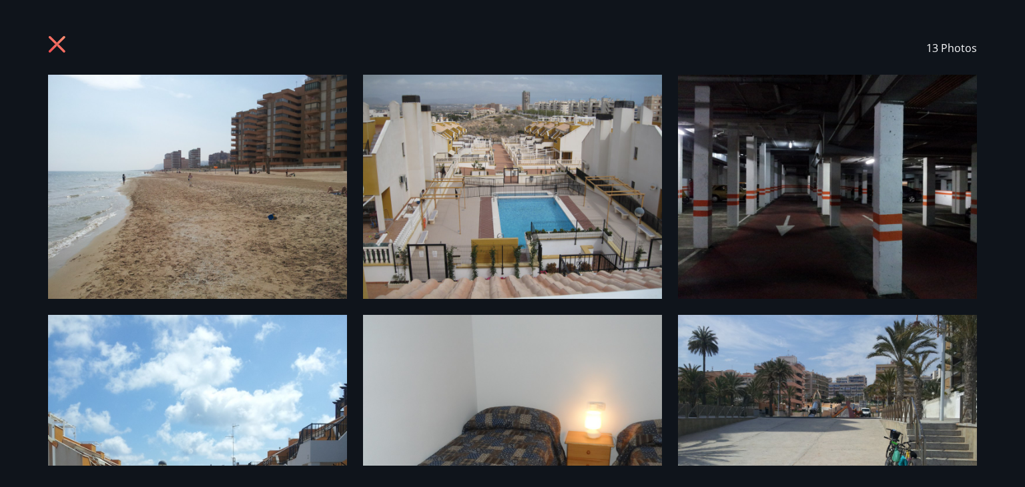
click at [489, 194] on img at bounding box center [512, 187] width 299 height 224
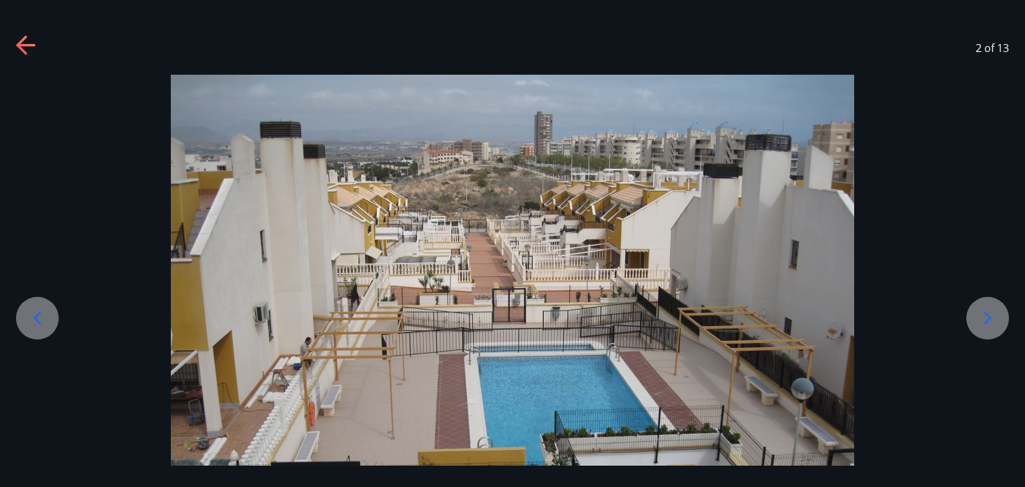
click at [997, 311] on icon at bounding box center [987, 318] width 21 height 21
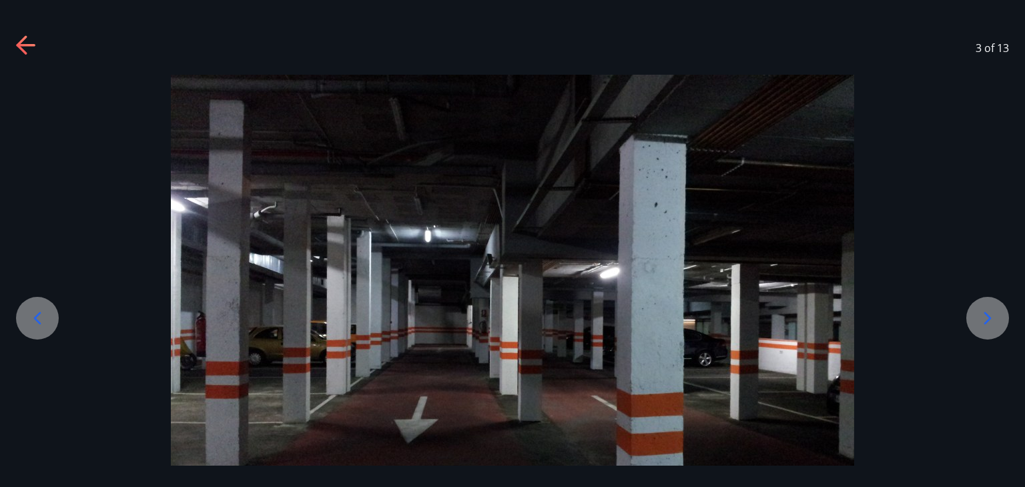
click at [997, 311] on icon at bounding box center [987, 318] width 21 height 21
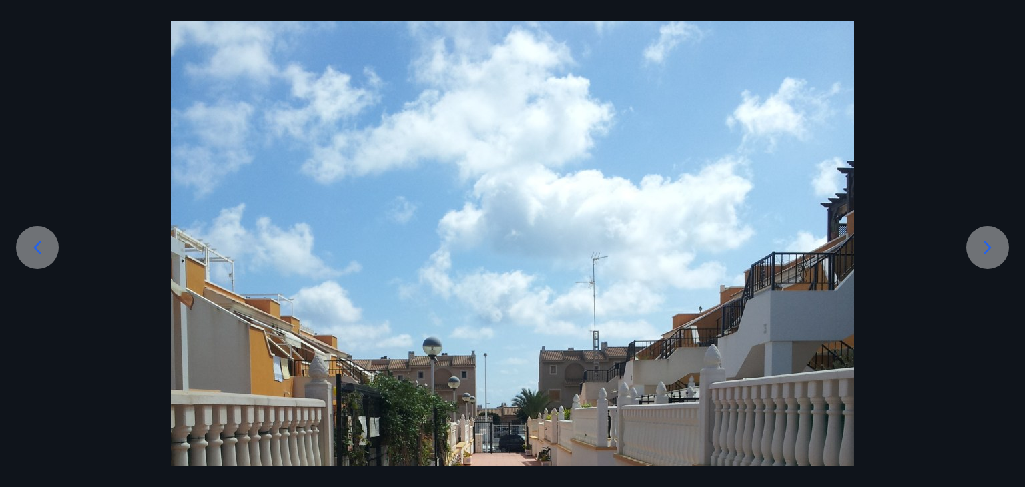
scroll to position [267, 0]
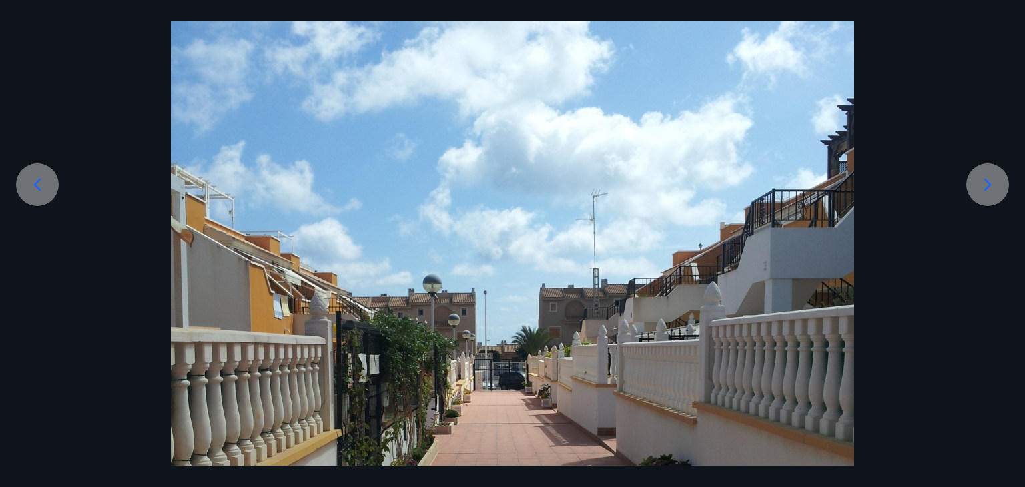
click at [976, 180] on div at bounding box center [988, 185] width 43 height 43
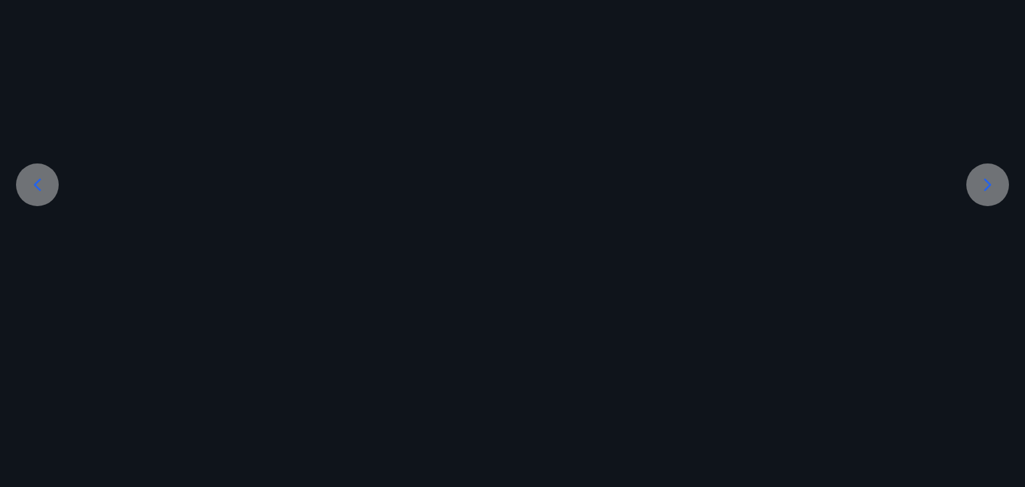
scroll to position [121, 0]
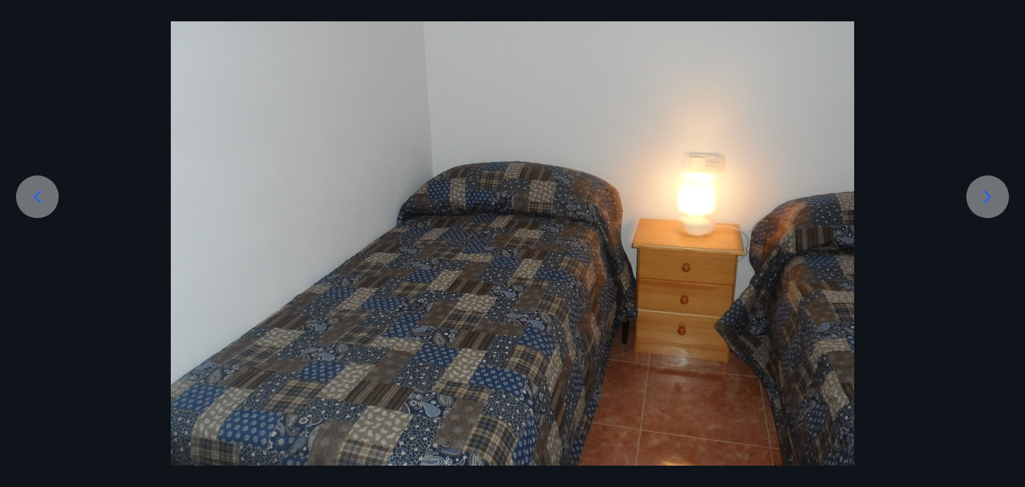
click at [984, 182] on div at bounding box center [988, 197] width 43 height 43
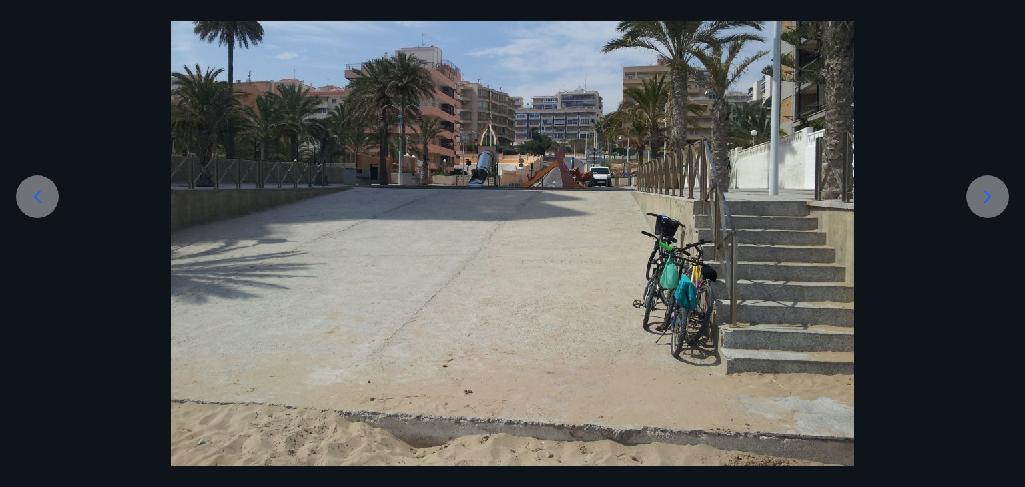
click at [988, 186] on icon at bounding box center [987, 196] width 21 height 21
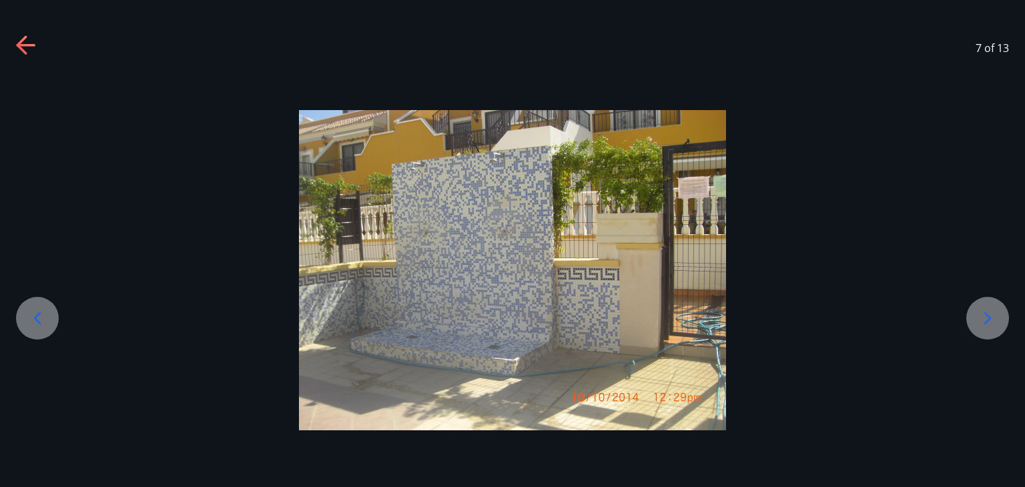
scroll to position [0, 0]
click at [988, 315] on icon at bounding box center [988, 318] width 7 height 13
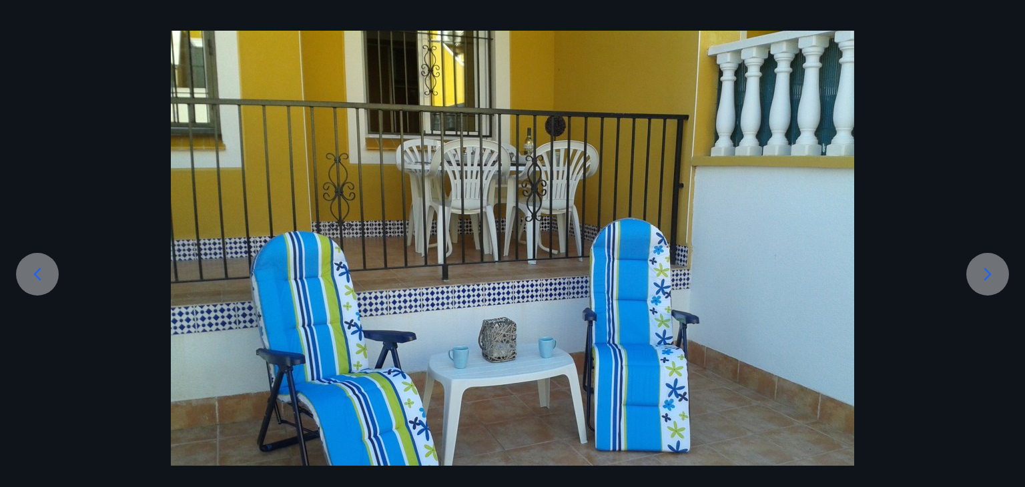
scroll to position [67, 0]
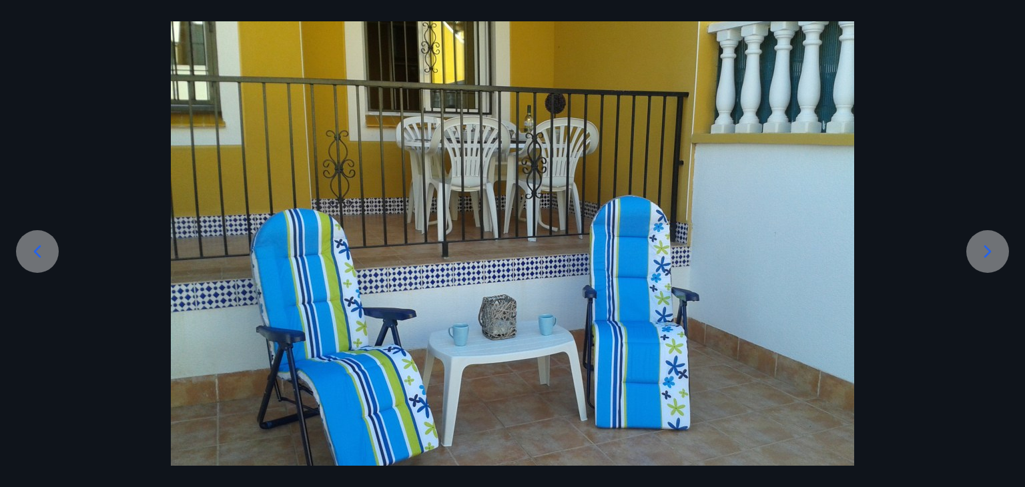
click at [988, 250] on icon at bounding box center [988, 252] width 7 height 13
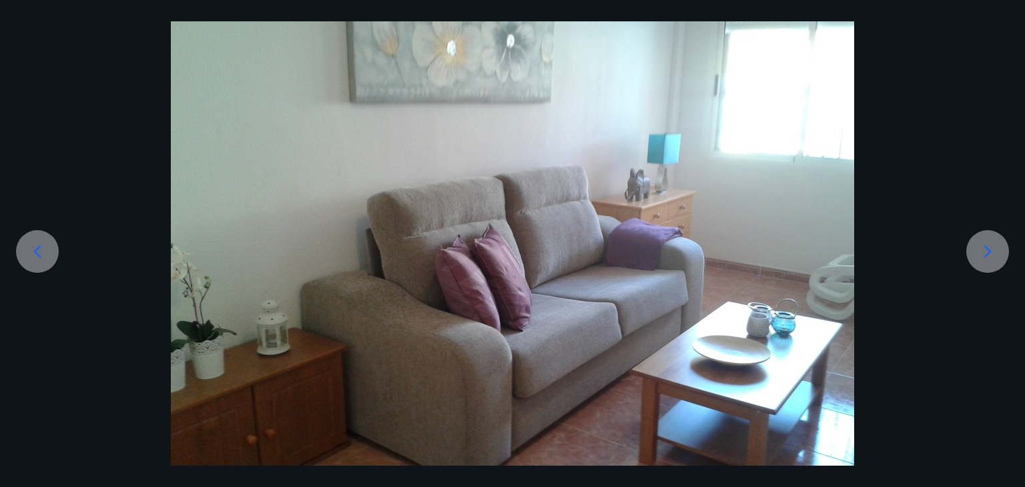
click at [988, 250] on icon at bounding box center [988, 252] width 7 height 13
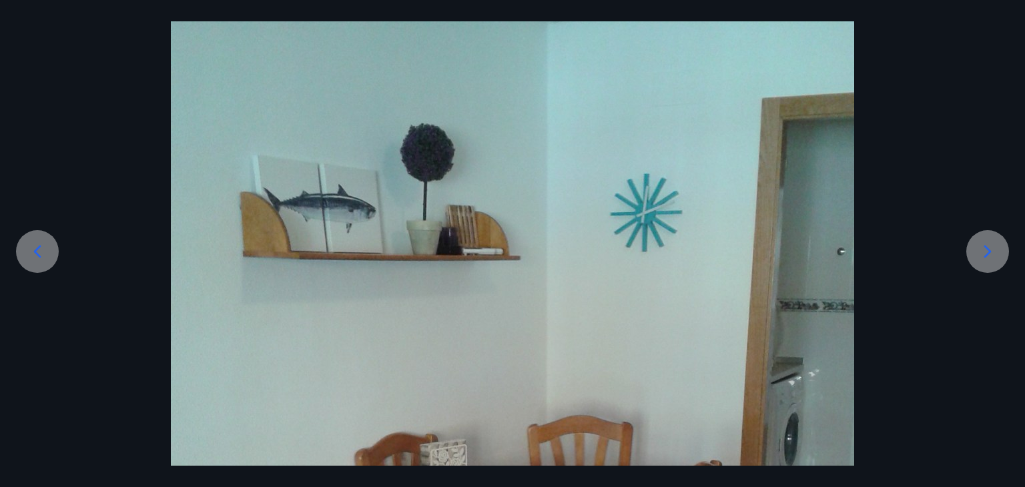
scroll to position [134, 0]
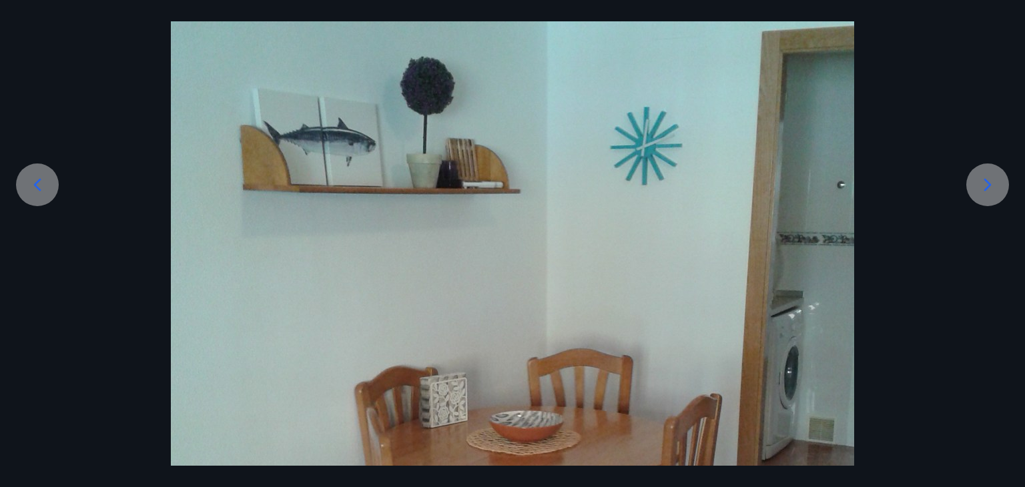
click at [993, 173] on div at bounding box center [988, 185] width 43 height 43
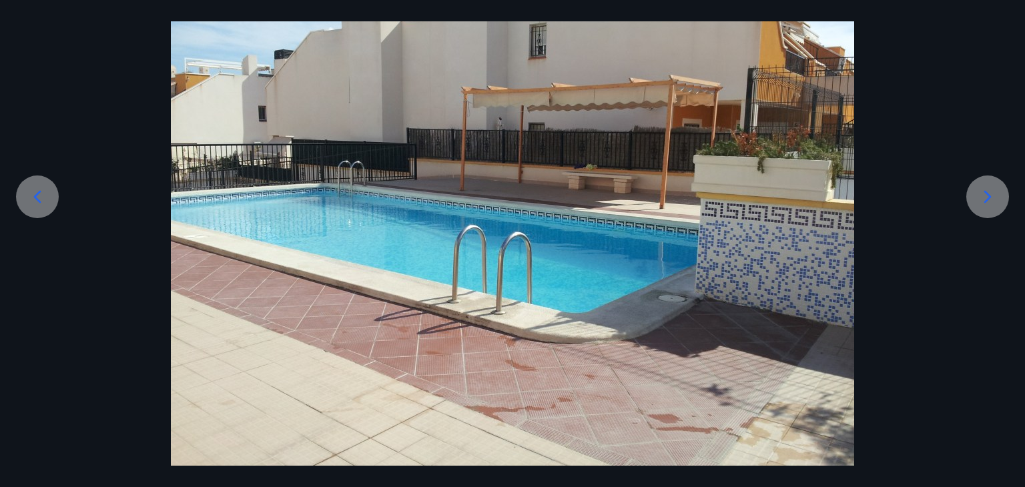
scroll to position [121, 0]
click at [993, 177] on div at bounding box center [988, 197] width 43 height 43
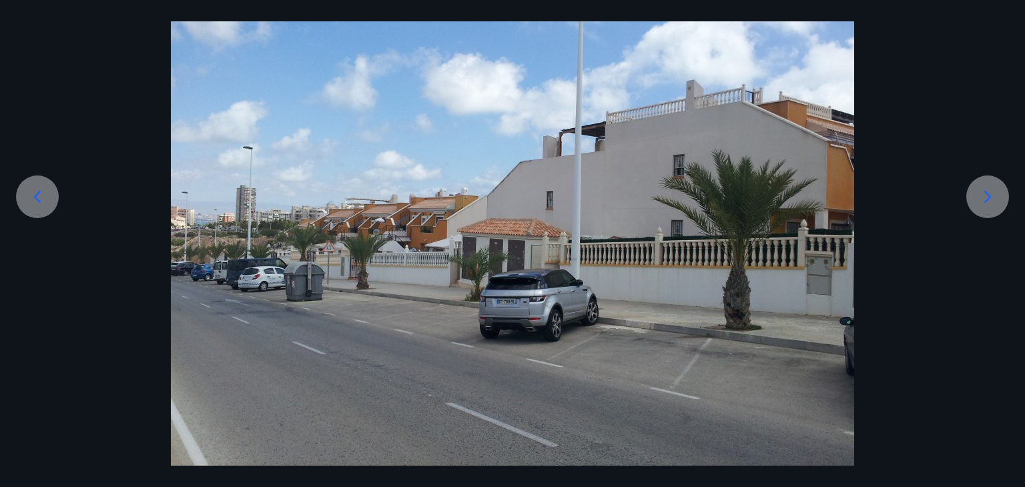
click at [993, 177] on div at bounding box center [988, 197] width 43 height 43
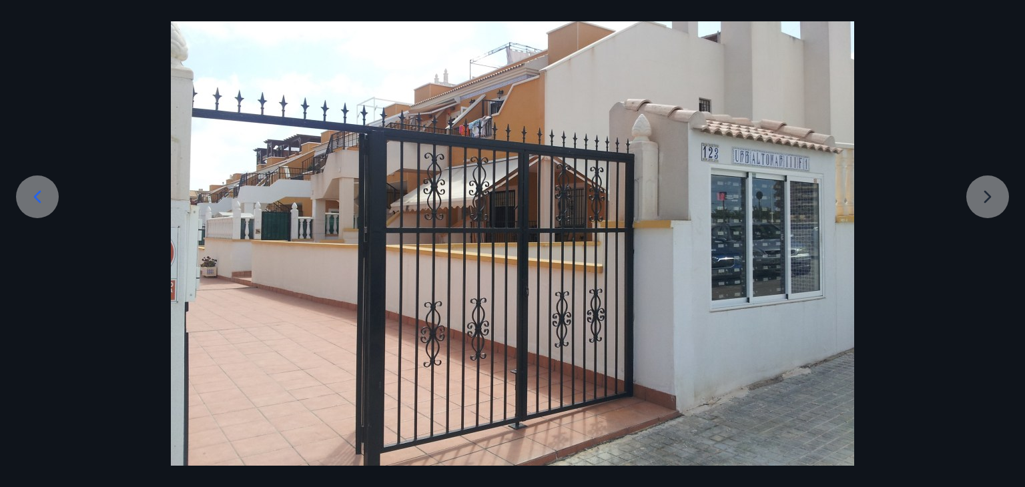
click at [985, 196] on div at bounding box center [512, 209] width 1025 height 513
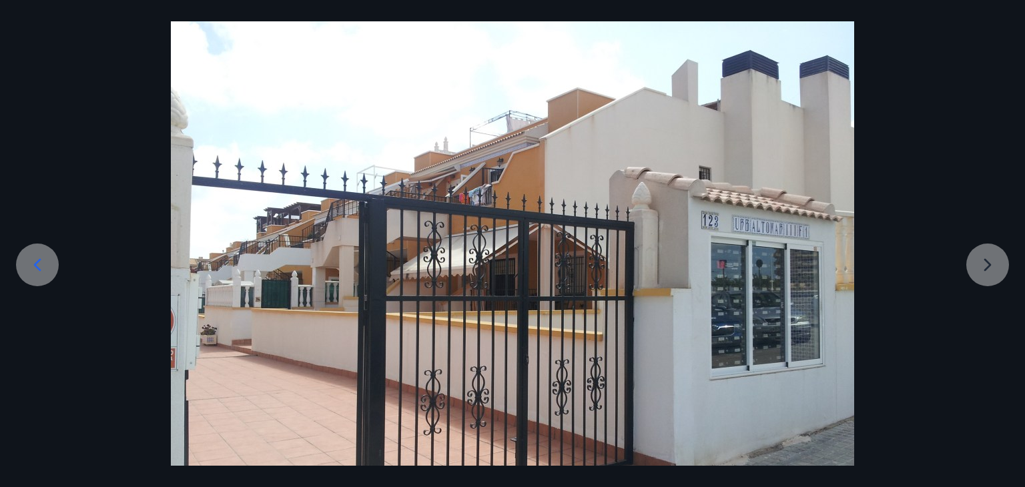
scroll to position [0, 0]
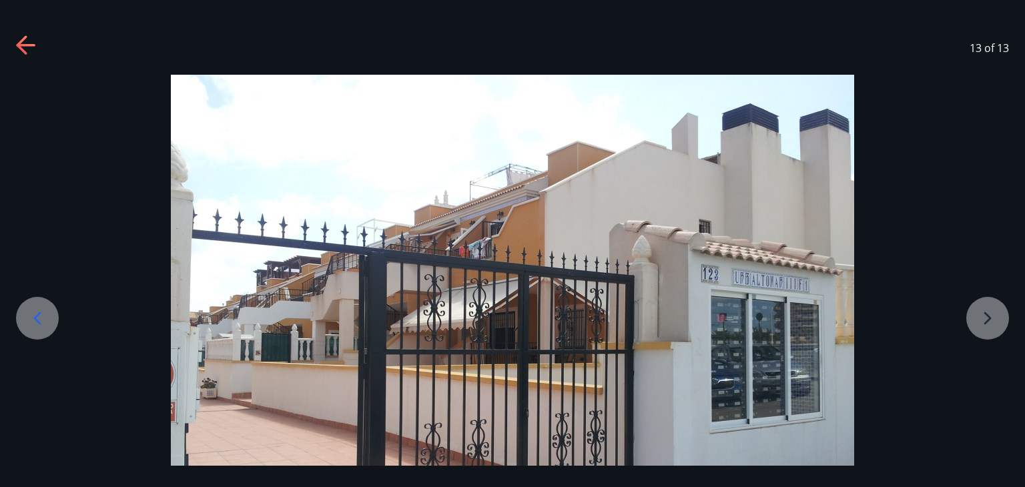
click at [23, 54] on icon at bounding box center [26, 45] width 21 height 21
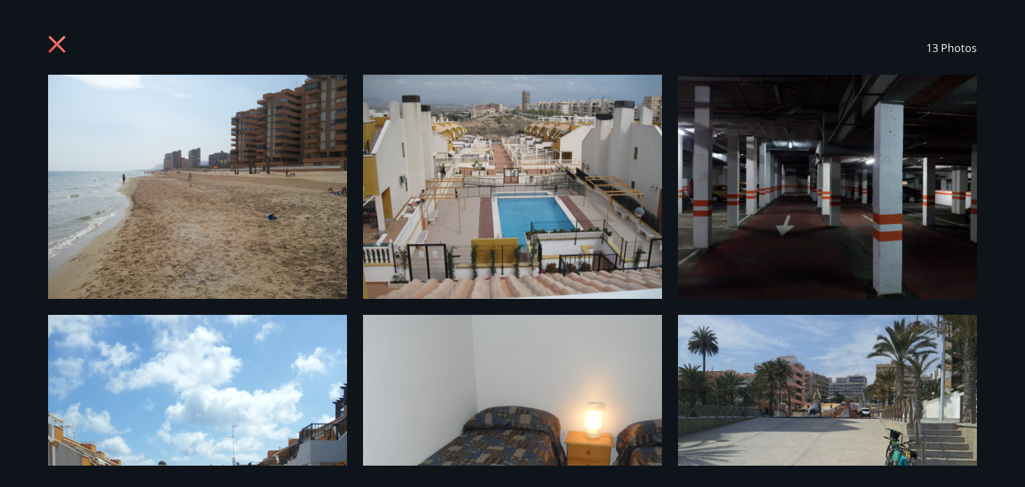
click at [56, 39] on icon at bounding box center [58, 45] width 21 height 21
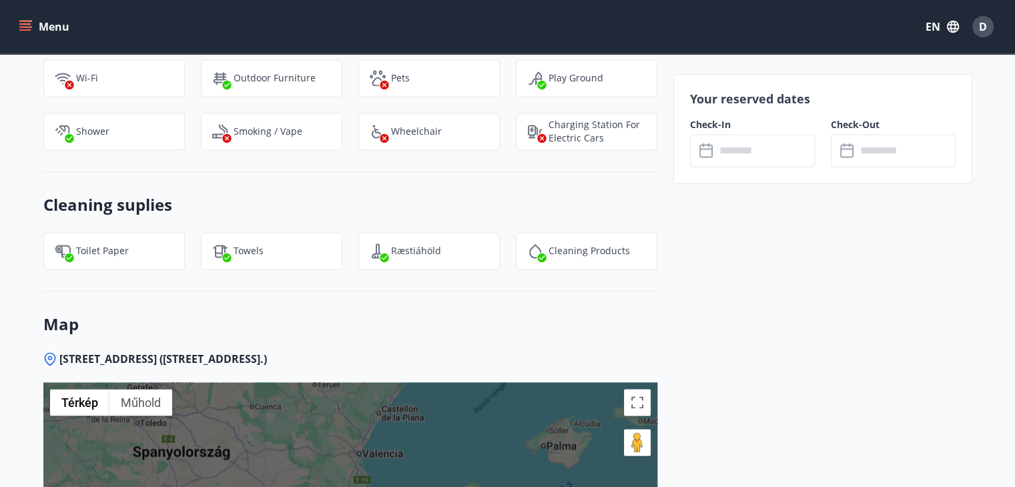
scroll to position [2216, 0]
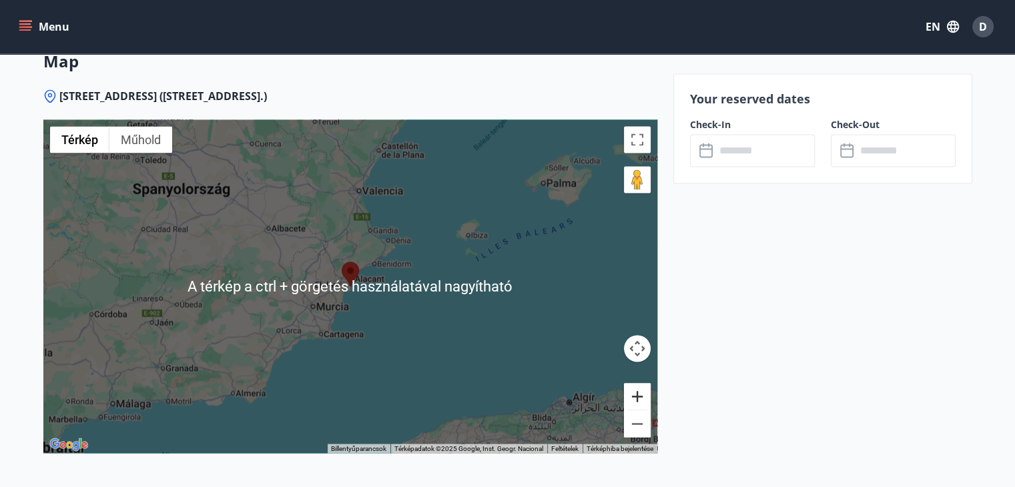
click at [634, 383] on button "Nagyítás" at bounding box center [637, 396] width 27 height 27
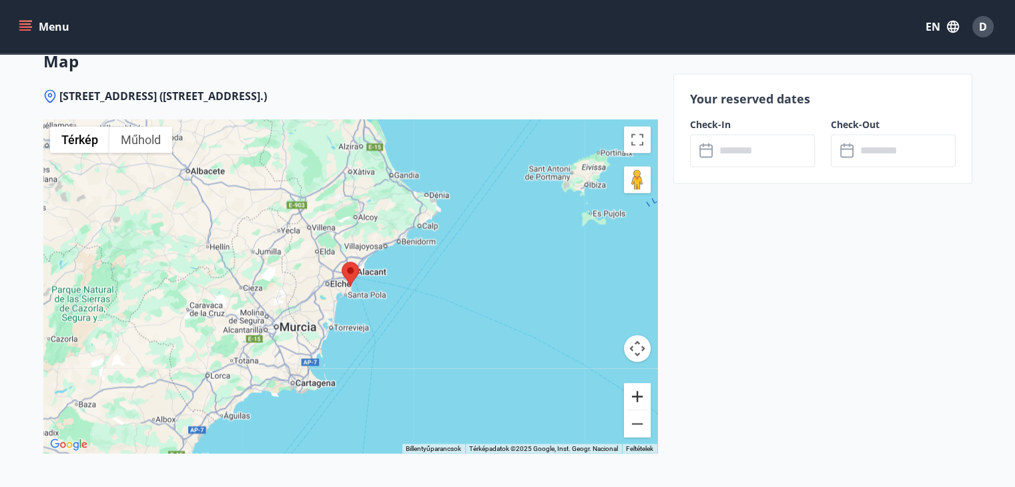
click at [634, 383] on button "Nagyítás" at bounding box center [637, 396] width 27 height 27
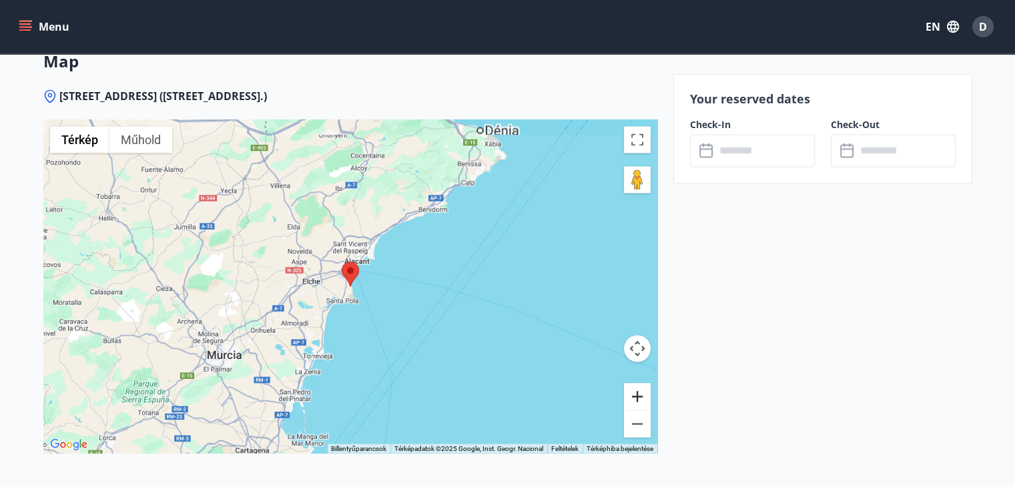
click at [634, 383] on button "Nagyítás" at bounding box center [637, 396] width 27 height 27
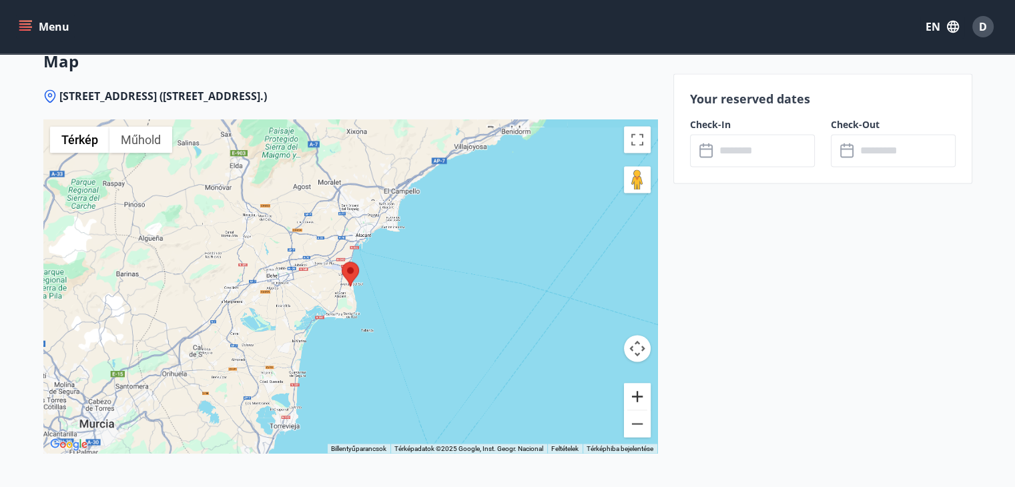
click at [634, 383] on button "Nagyítás" at bounding box center [637, 396] width 27 height 27
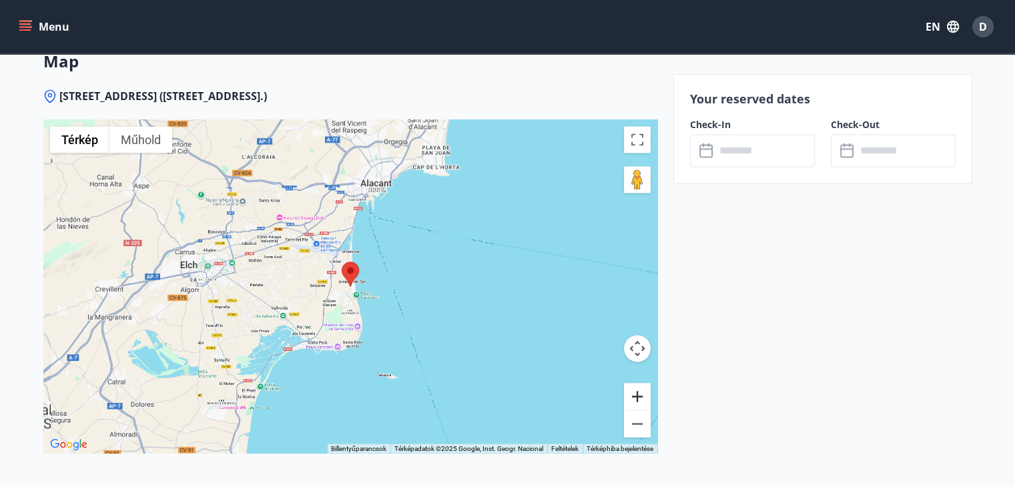
click at [634, 383] on button "Nagyítás" at bounding box center [637, 396] width 27 height 27
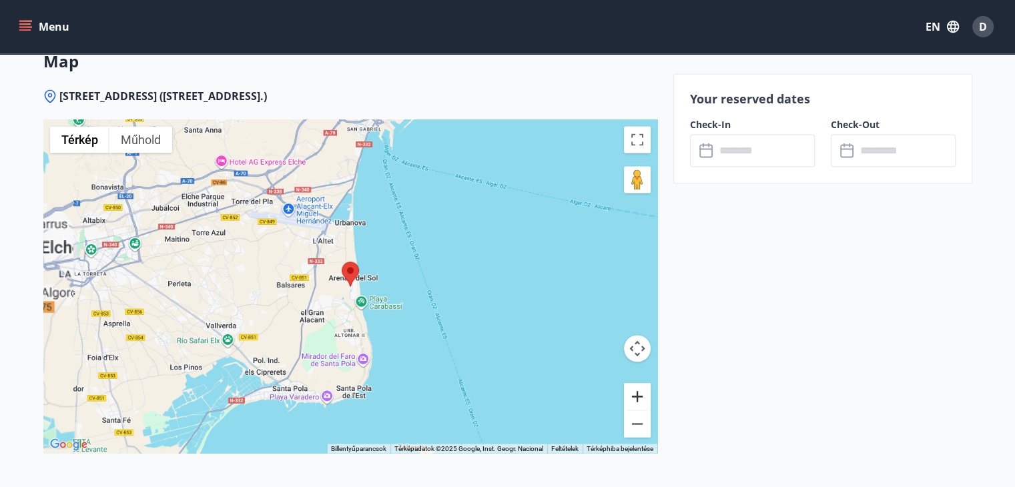
click at [634, 383] on button "Nagyítás" at bounding box center [637, 396] width 27 height 27
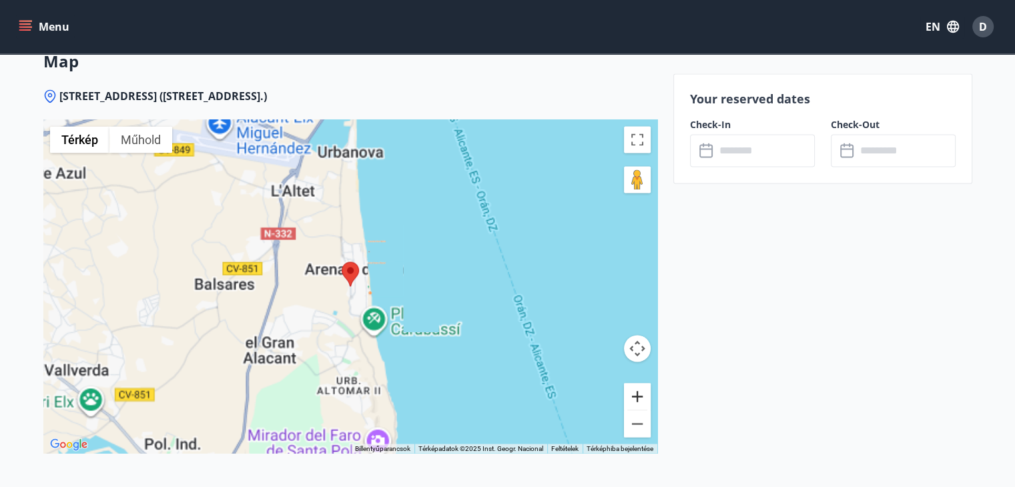
click at [634, 383] on button "Nagyítás" at bounding box center [637, 396] width 27 height 27
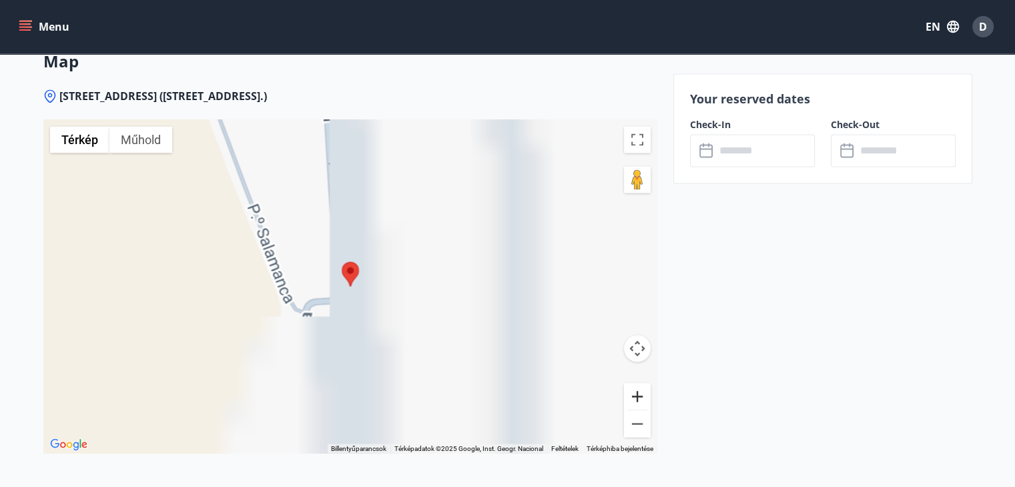
click at [634, 383] on button "Nagyítás" at bounding box center [637, 396] width 27 height 27
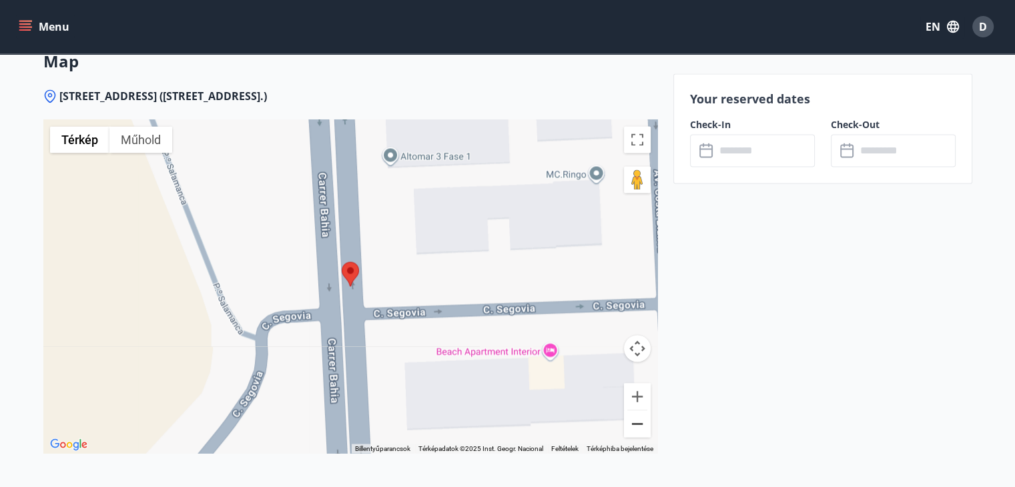
click at [640, 411] on button "Kicsinyítés" at bounding box center [637, 424] width 27 height 27
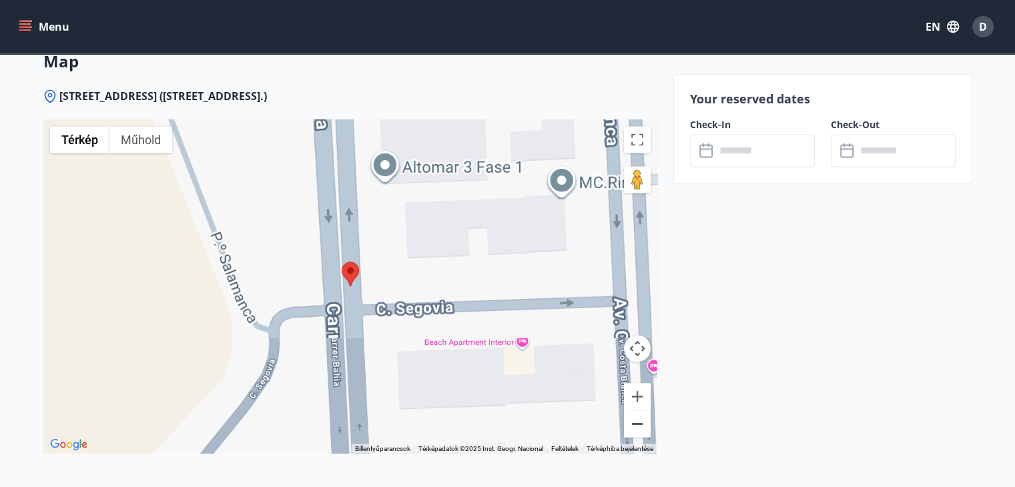
click at [640, 411] on button "Kicsinyítés" at bounding box center [637, 424] width 27 height 27
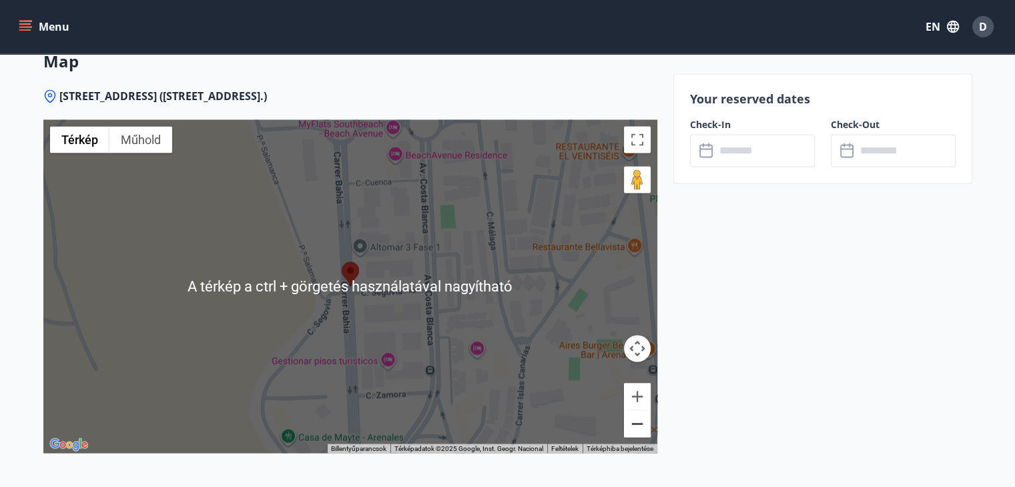
scroll to position [2283, 0]
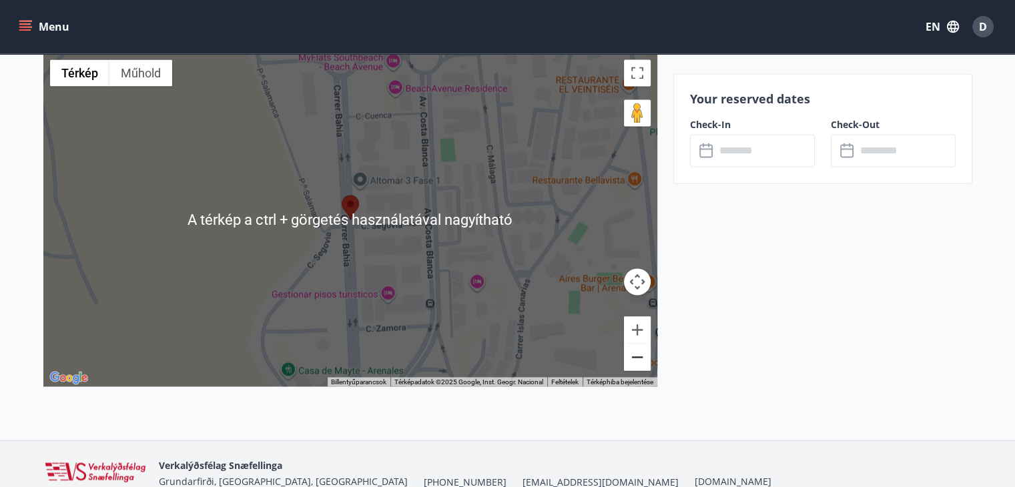
click at [638, 344] on button "Kicsinyítés" at bounding box center [637, 357] width 27 height 27
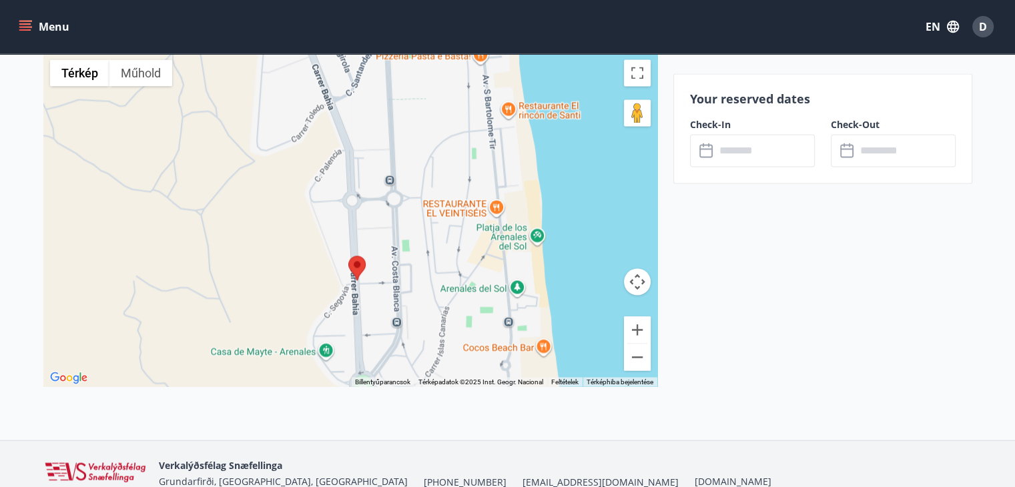
drag, startPoint x: 535, startPoint y: 204, endPoint x: 525, endPoint y: 238, distance: 36.1
click at [541, 246] on div at bounding box center [350, 220] width 614 height 334
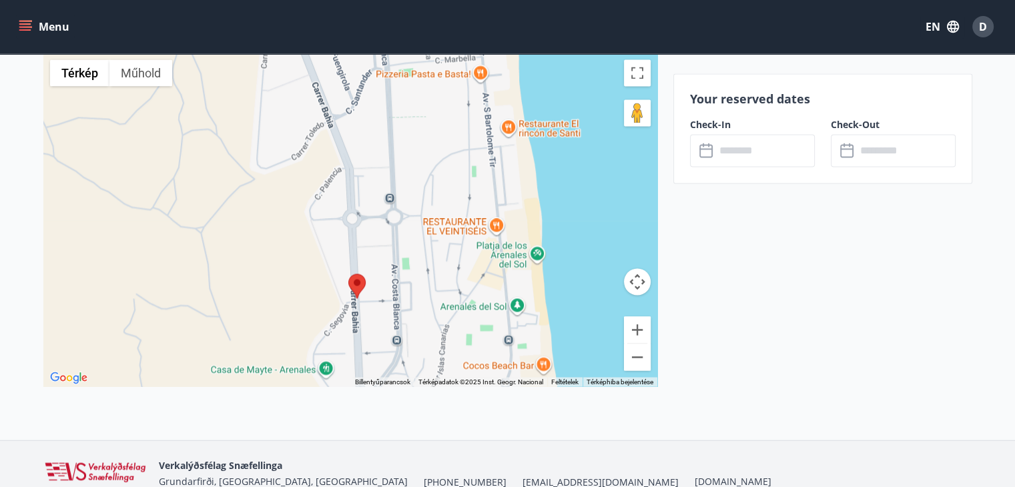
drag, startPoint x: 531, startPoint y: 189, endPoint x: 532, endPoint y: 209, distance: 20.0
click at [532, 209] on div at bounding box center [350, 220] width 614 height 334
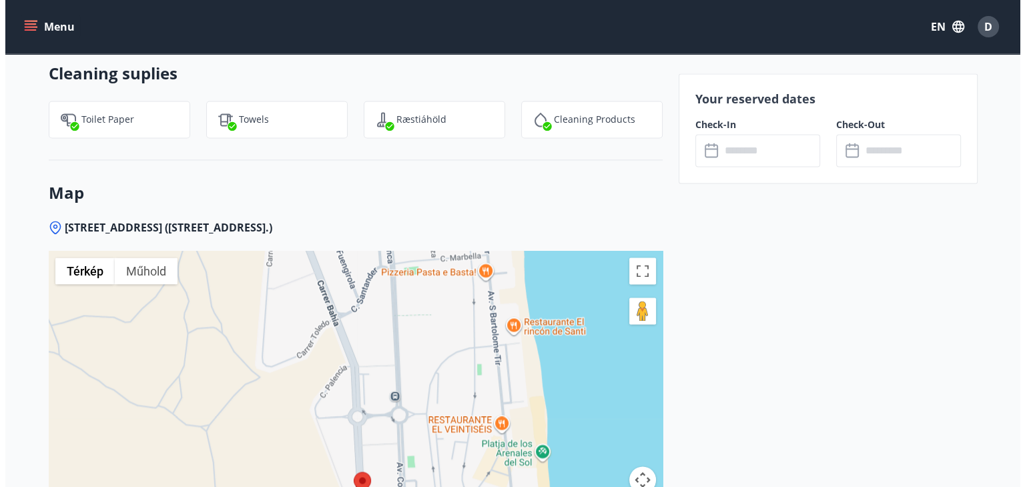
scroll to position [2083, 0]
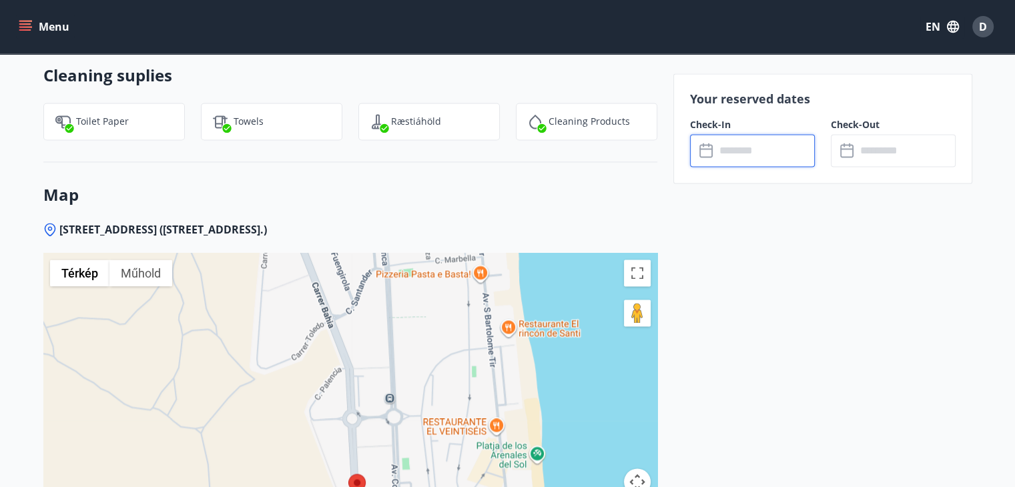
click at [733, 148] on input "text" at bounding box center [765, 150] width 99 height 33
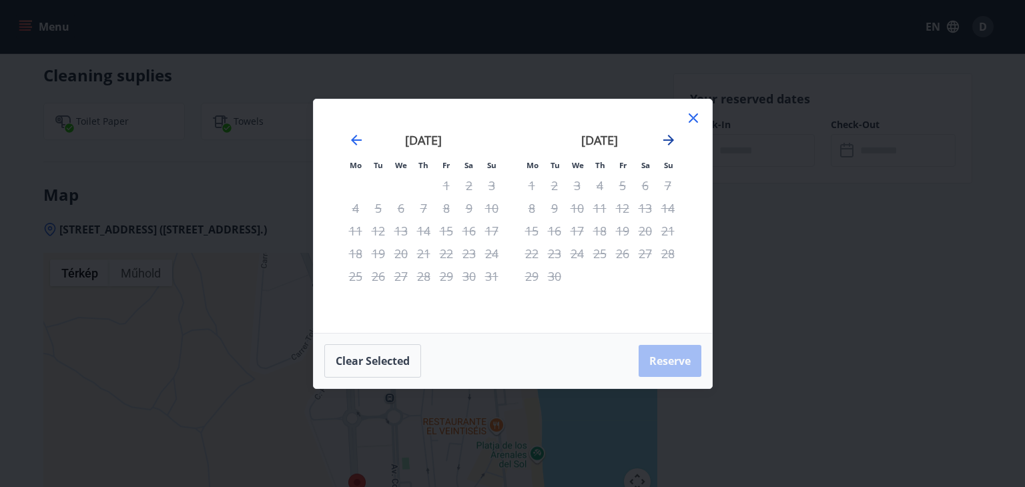
click at [665, 142] on icon "Move forward to switch to the next month." at bounding box center [669, 140] width 16 height 16
click at [698, 115] on icon at bounding box center [694, 118] width 16 height 16
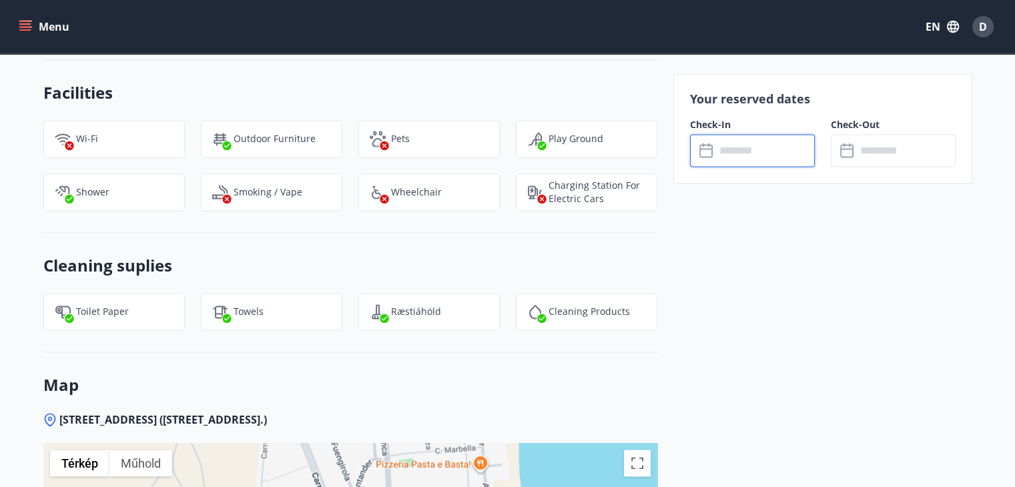
scroll to position [1682, 0]
